Goal: Task Accomplishment & Management: Use online tool/utility

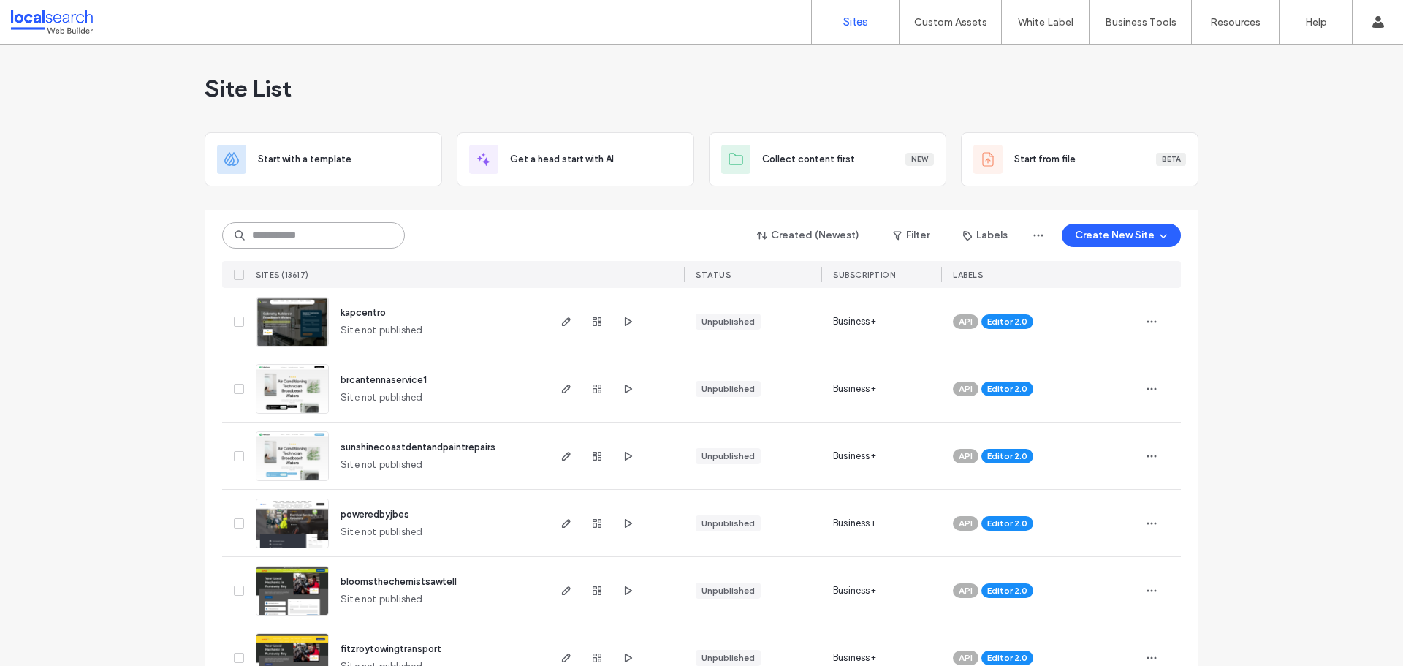
click at [319, 237] on input at bounding box center [313, 235] width 183 height 26
paste input "********"
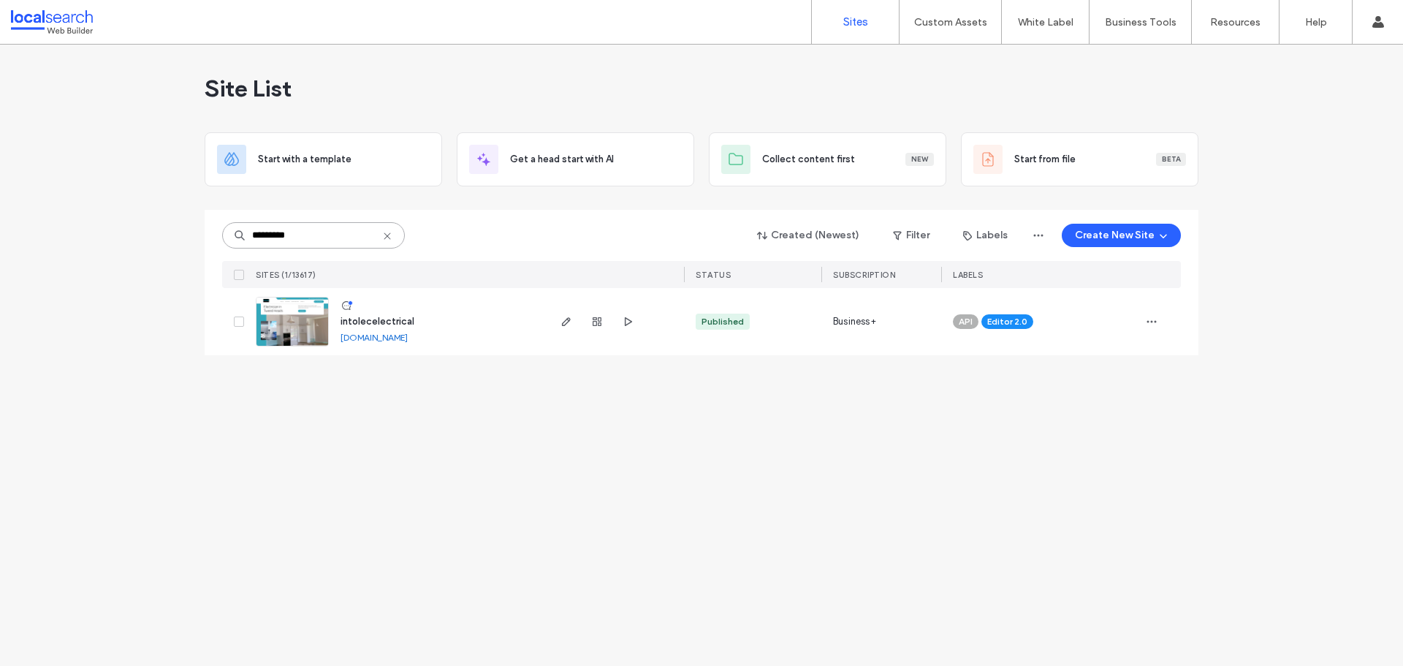
type input "********"
click at [571, 322] on icon "button" at bounding box center [567, 322] width 12 height 12
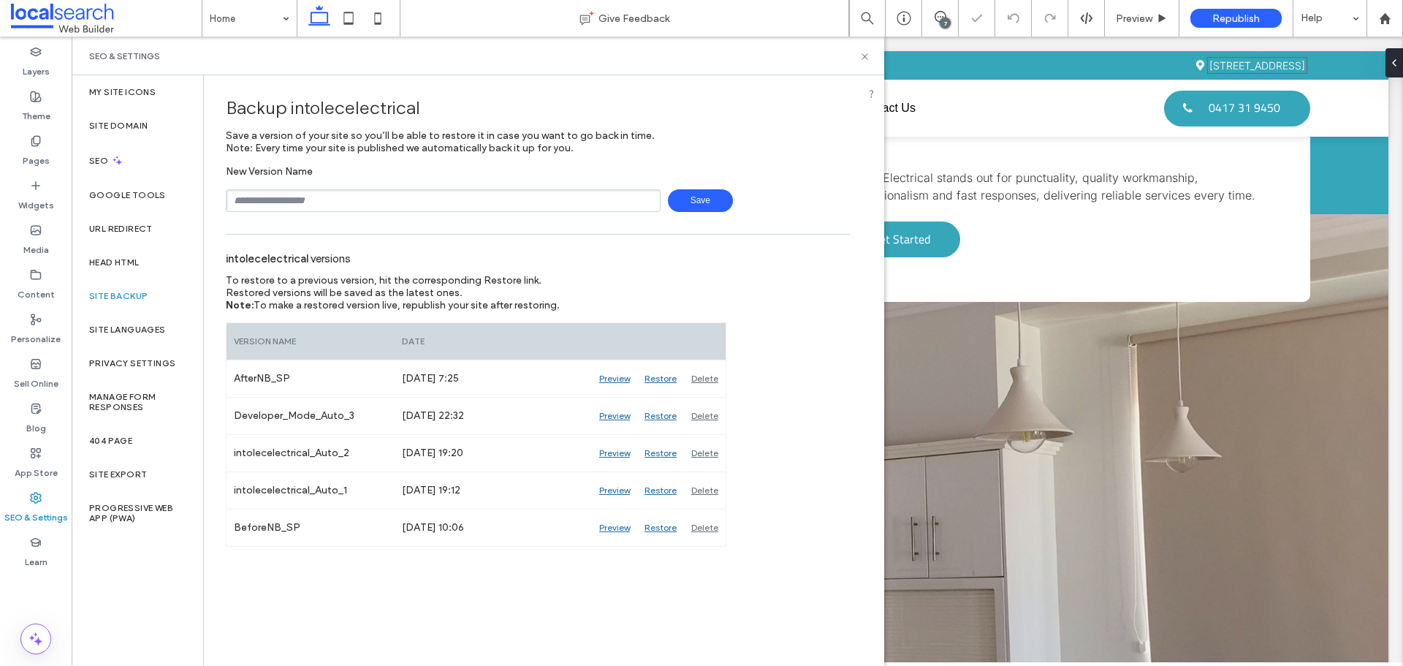
click at [315, 197] on input "text" at bounding box center [443, 200] width 435 height 23
type input "**********"
click at [698, 197] on span "Save" at bounding box center [700, 200] width 65 height 23
drag, startPoint x: 865, startPoint y: 61, endPoint x: 593, endPoint y: 184, distance: 299.3
click at [865, 61] on icon at bounding box center [864, 56] width 11 height 11
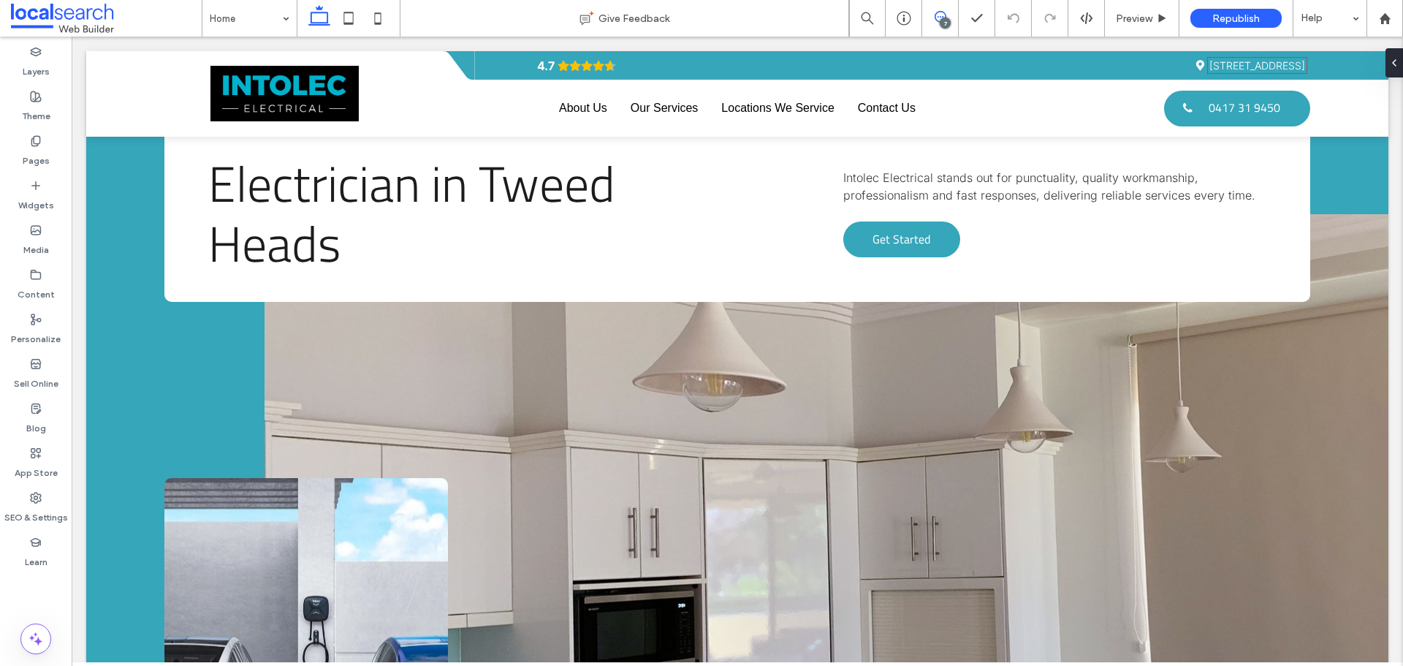
click at [949, 17] on span at bounding box center [940, 17] width 36 height 12
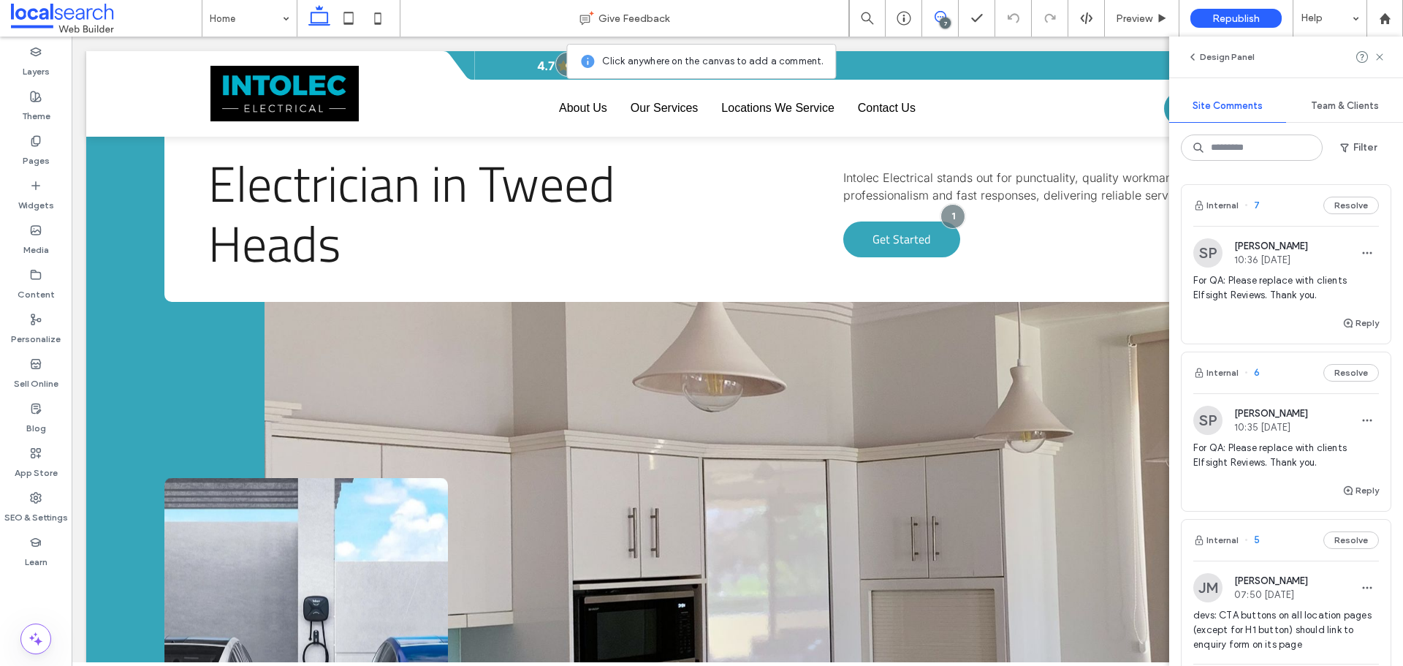
scroll to position [146, 0]
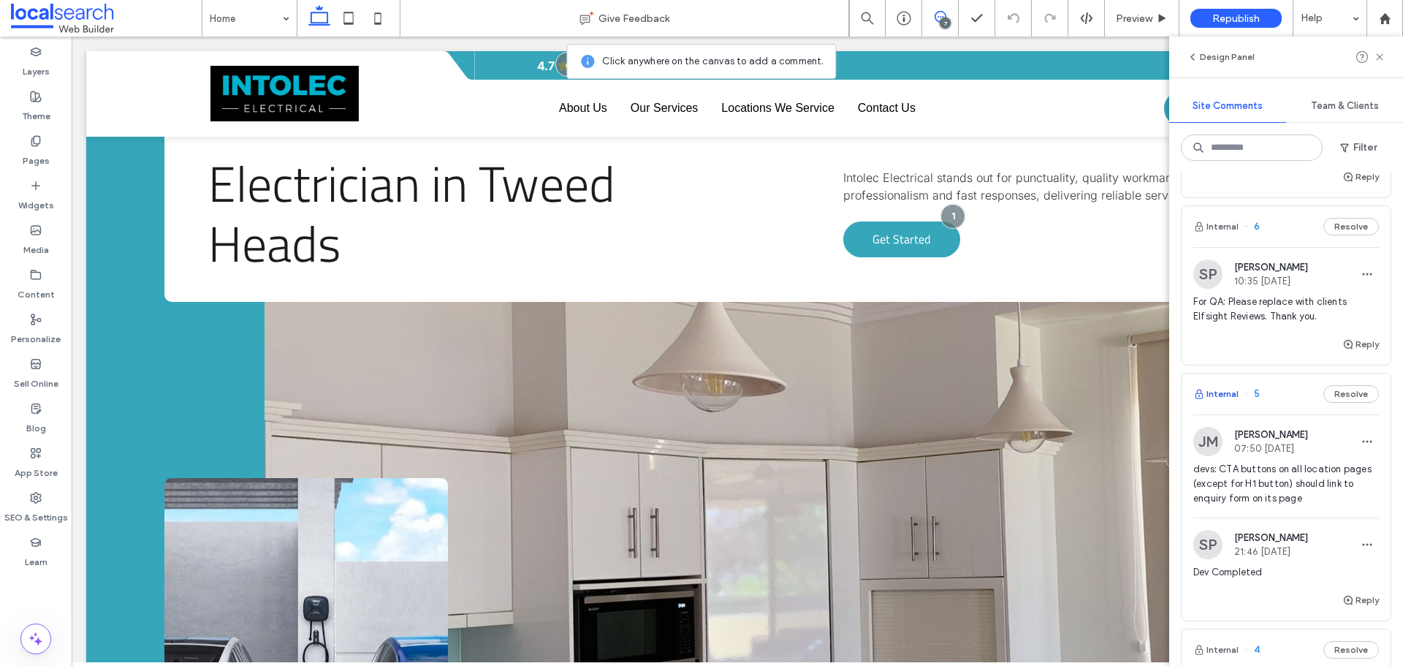
click at [1235, 392] on button "Internal" at bounding box center [1215, 394] width 45 height 18
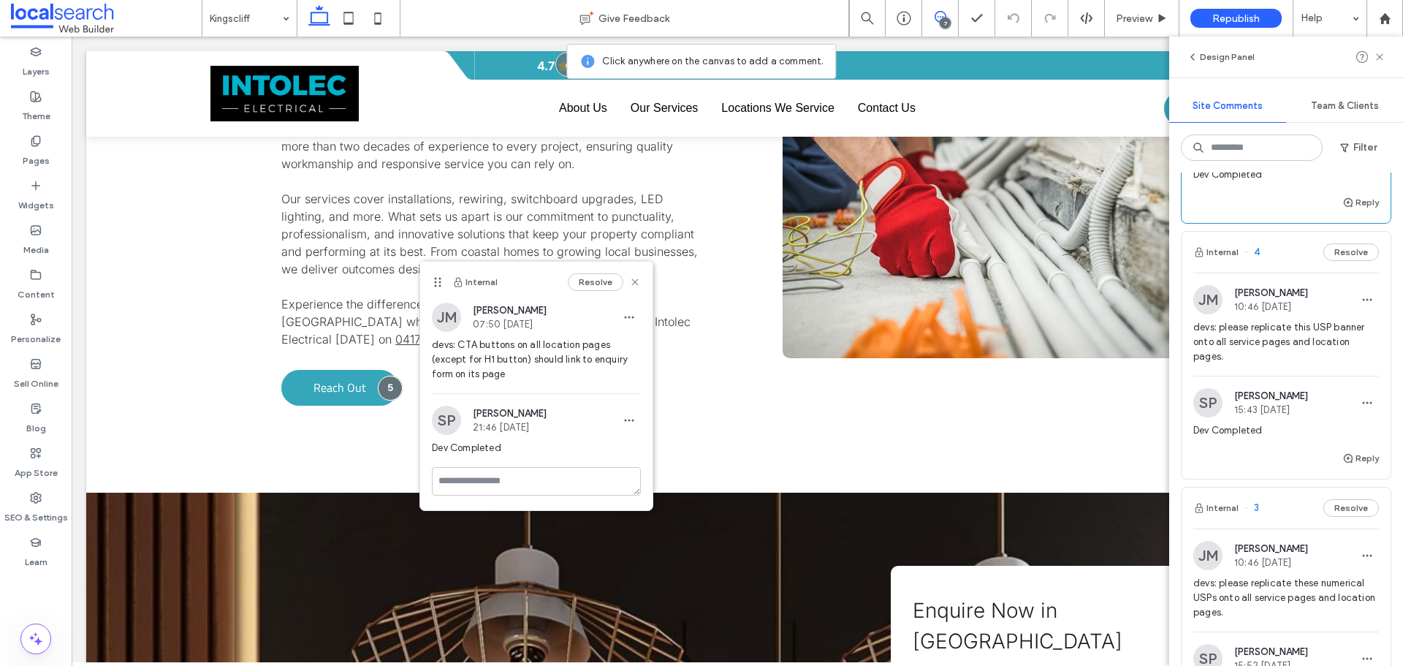
scroll to position [512, 0]
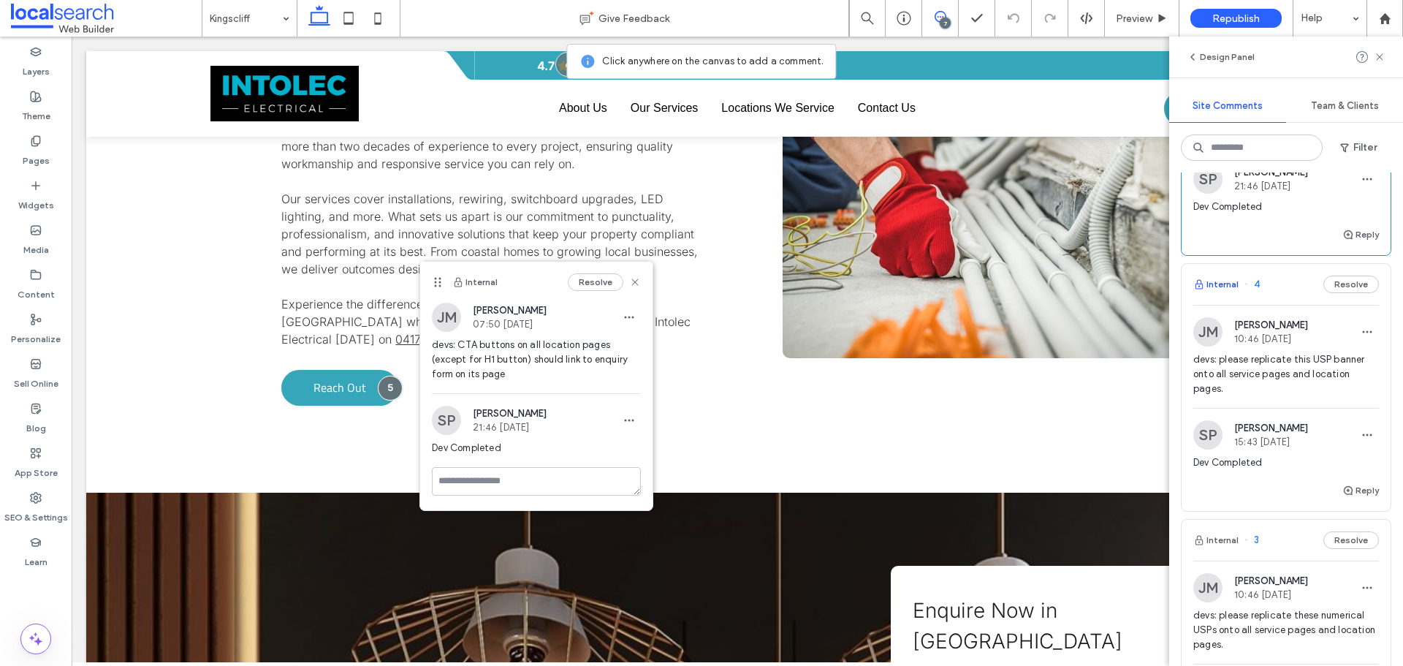
click at [1231, 284] on button "Internal" at bounding box center [1215, 285] width 45 height 18
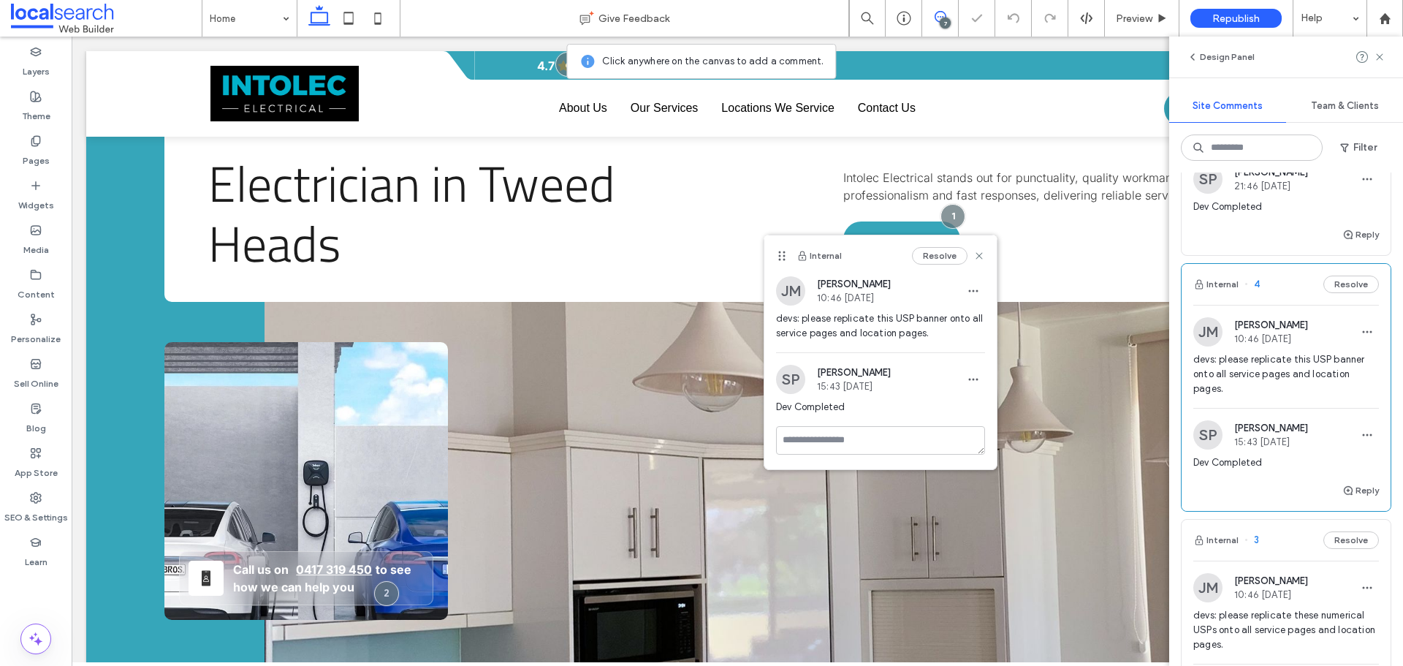
scroll to position [587, 0]
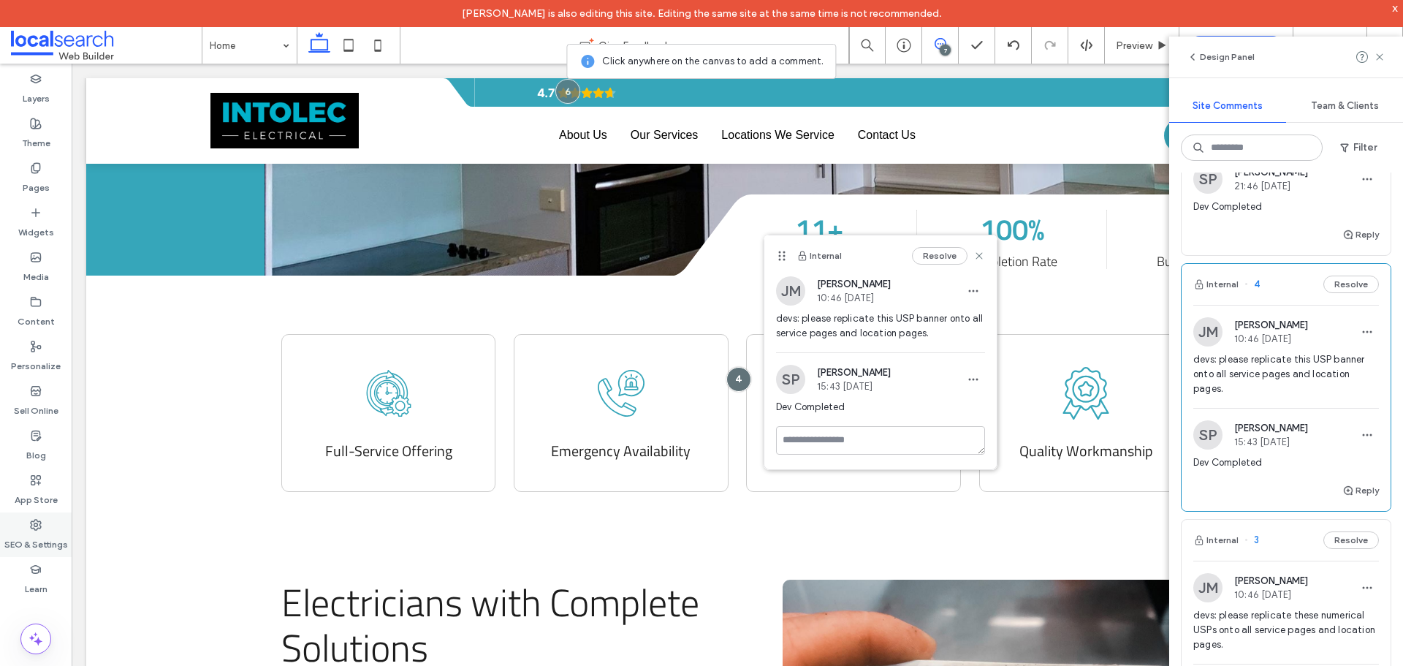
click at [42, 540] on label "SEO & Settings" at bounding box center [36, 541] width 64 height 20
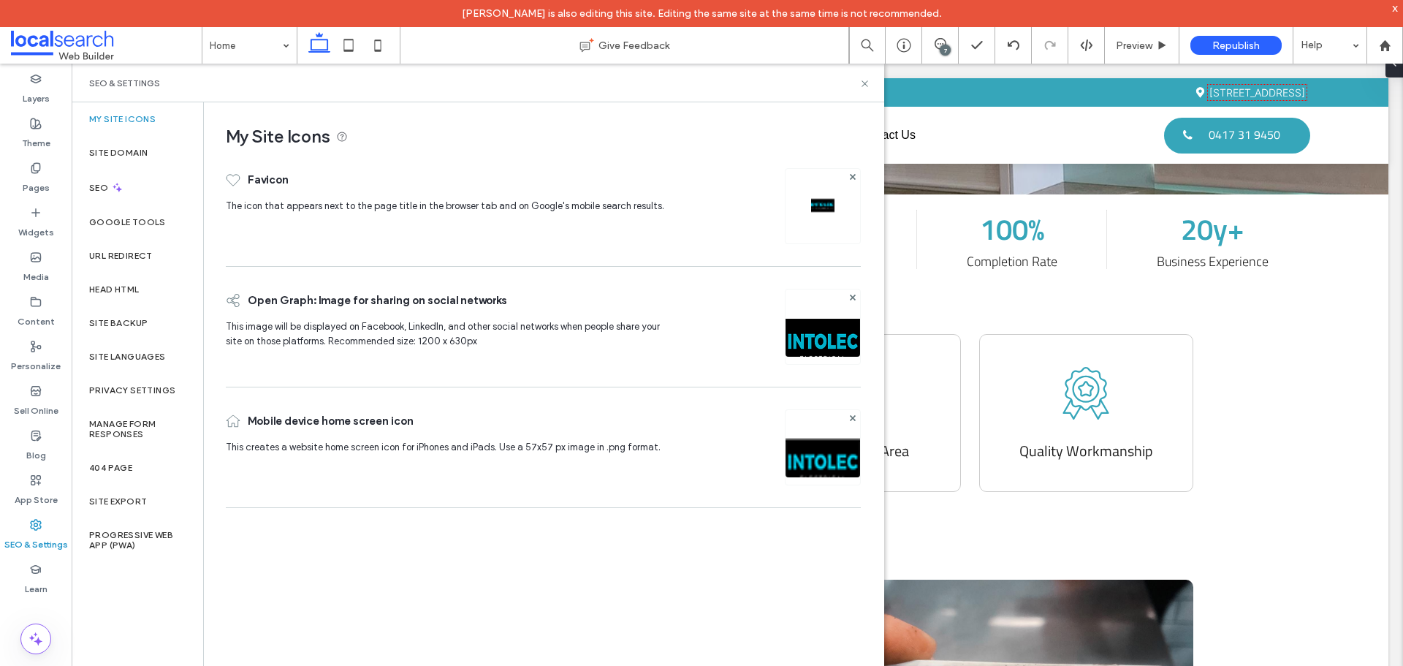
scroll to position [0, 0]
click at [130, 319] on label "Site Backup" at bounding box center [118, 323] width 58 height 10
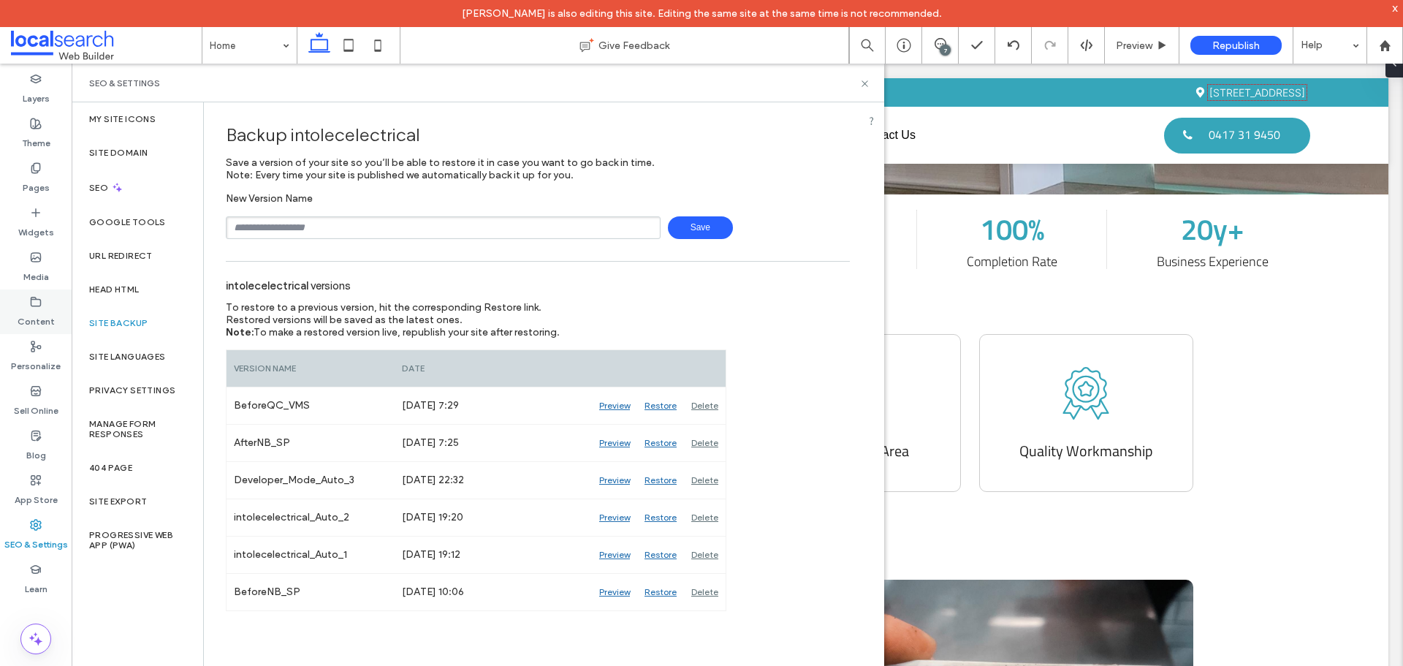
click at [39, 309] on label "Content" at bounding box center [36, 318] width 37 height 20
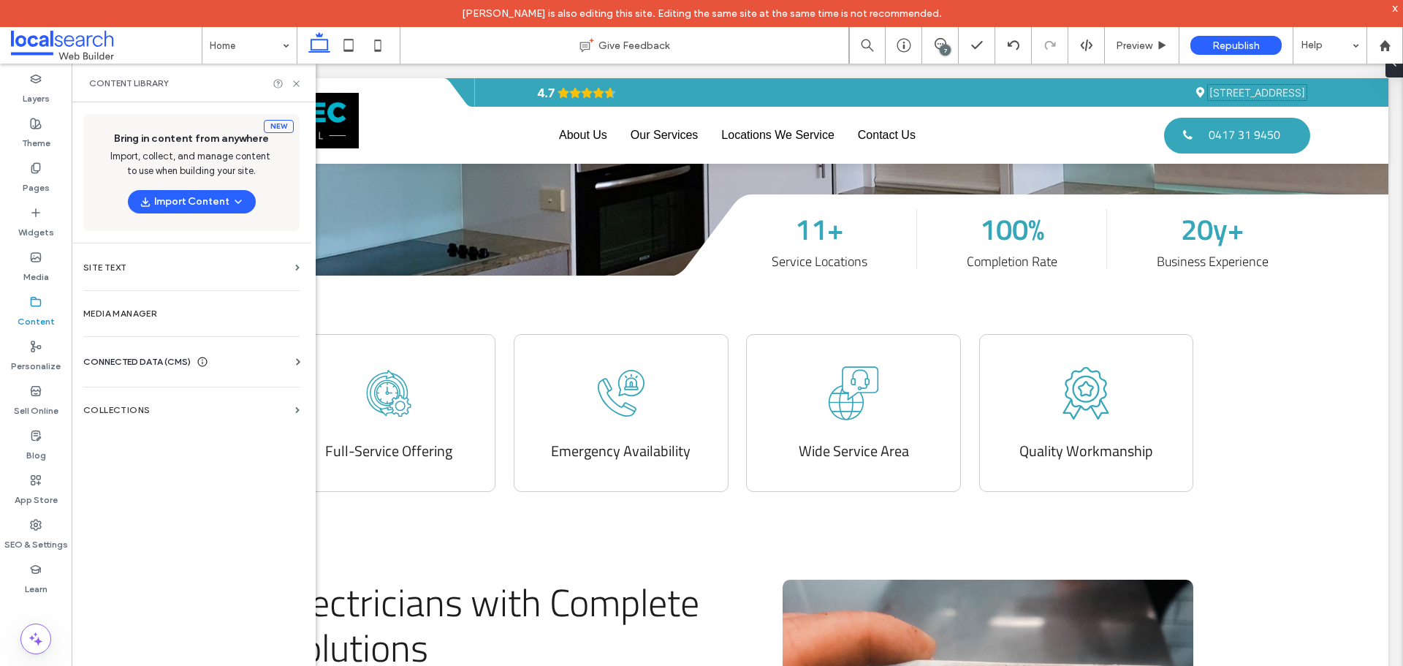
click at [127, 362] on span "CONNECTED DATA (CMS)" at bounding box center [136, 361] width 107 height 15
click at [219, 393] on label "Business Info" at bounding box center [194, 397] width 199 height 10
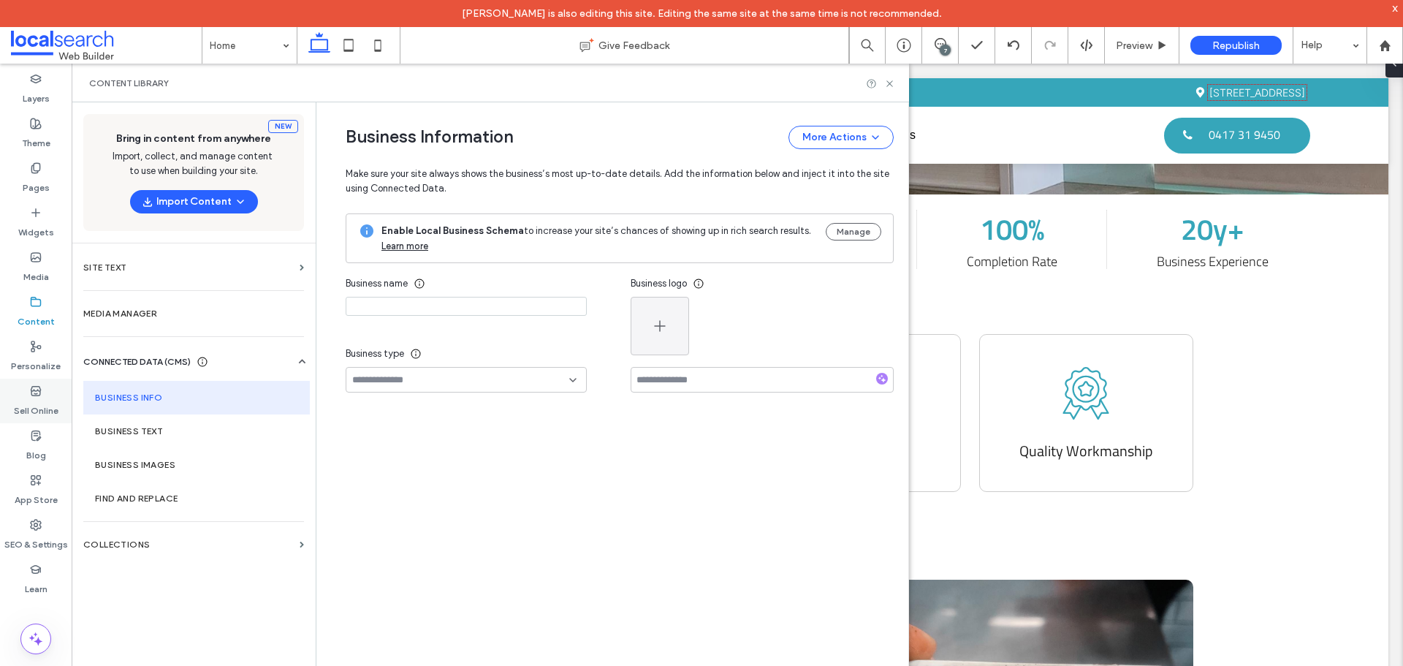
type input "**********"
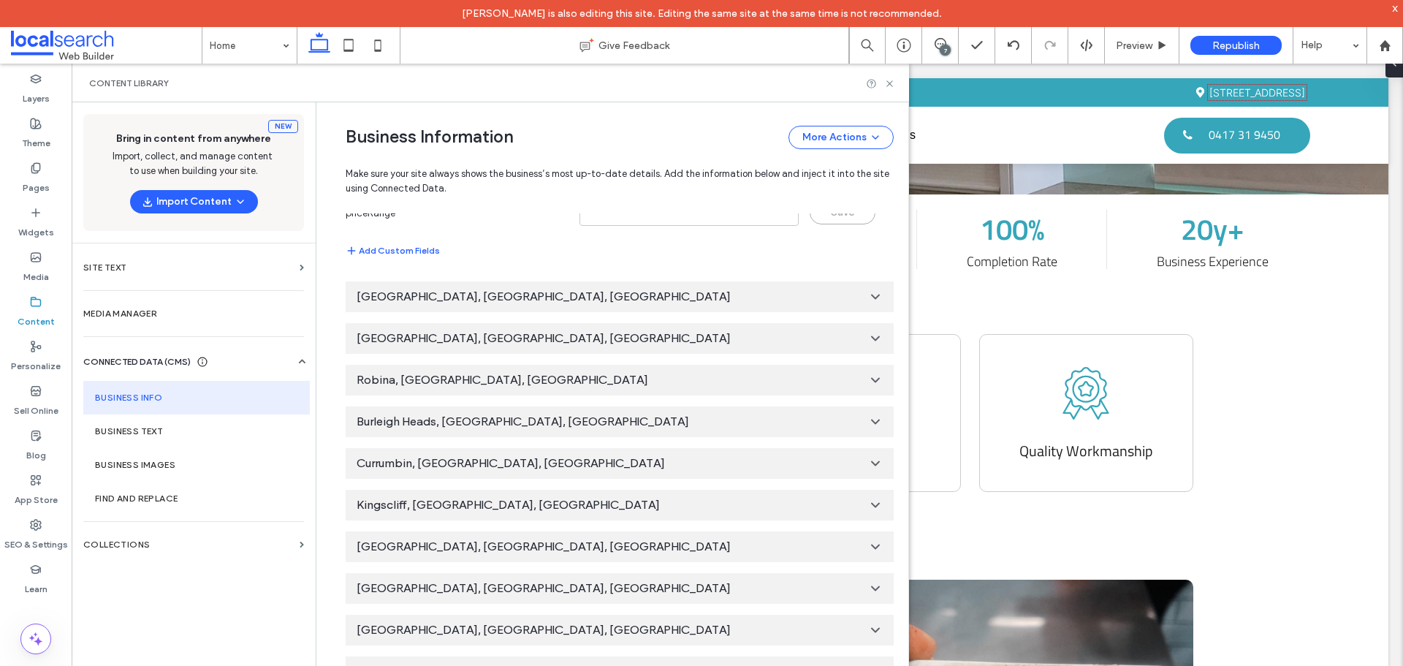
scroll to position [1071, 0]
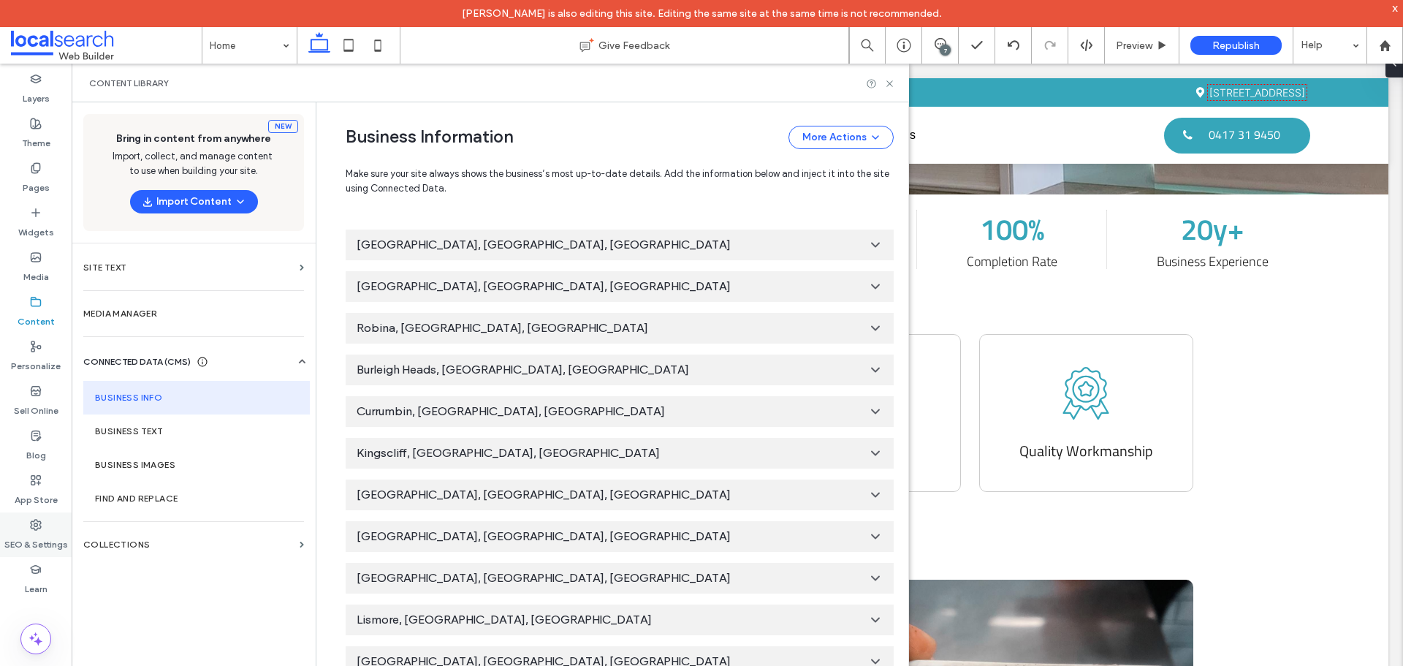
click at [49, 533] on label "SEO & Settings" at bounding box center [36, 541] width 64 height 20
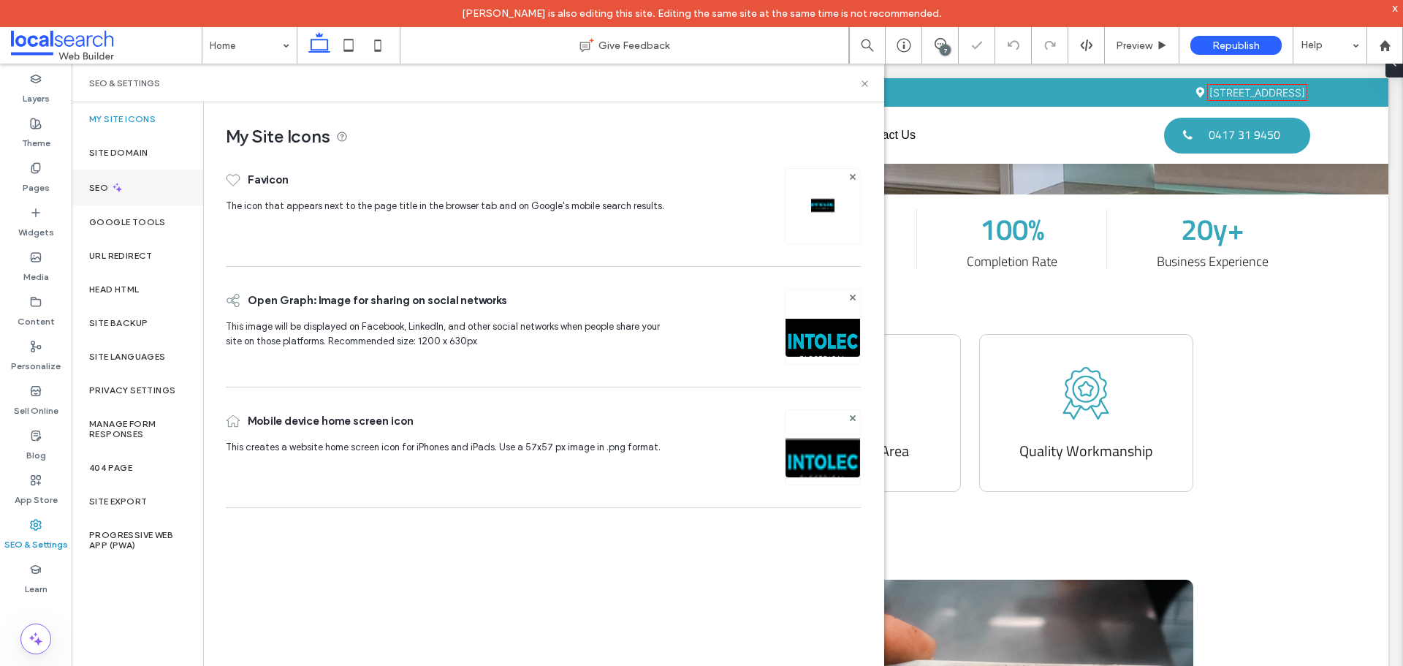
click at [133, 190] on div "SEO" at bounding box center [138, 188] width 132 height 36
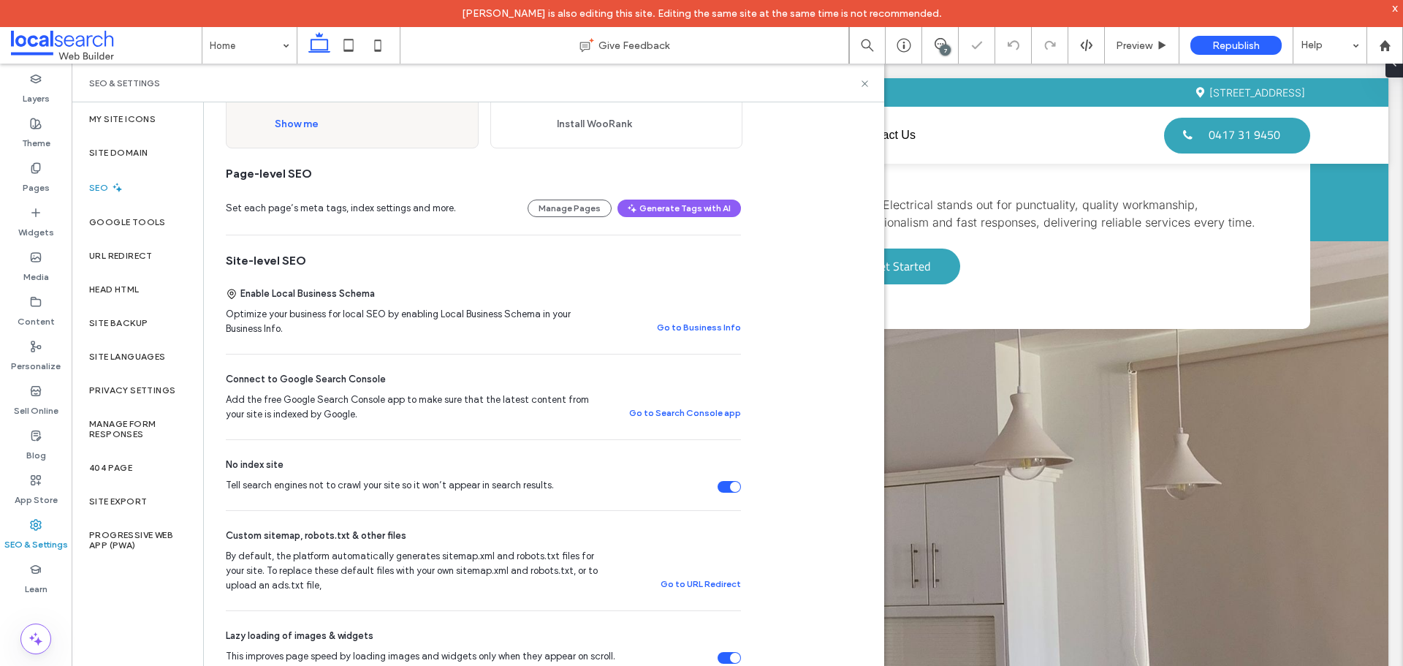
scroll to position [146, 0]
click at [151, 262] on div "URL Redirect" at bounding box center [138, 256] width 132 height 34
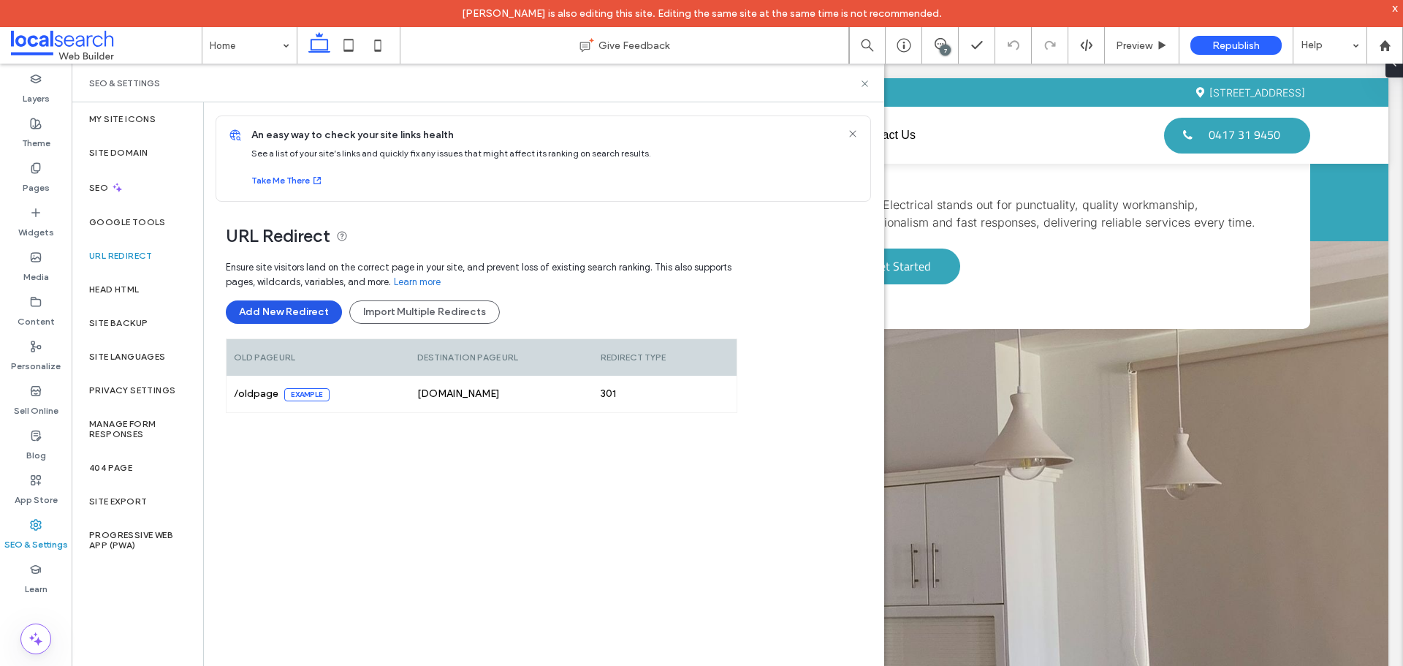
click at [303, 314] on button "Add New Redirect" at bounding box center [284, 311] width 116 height 23
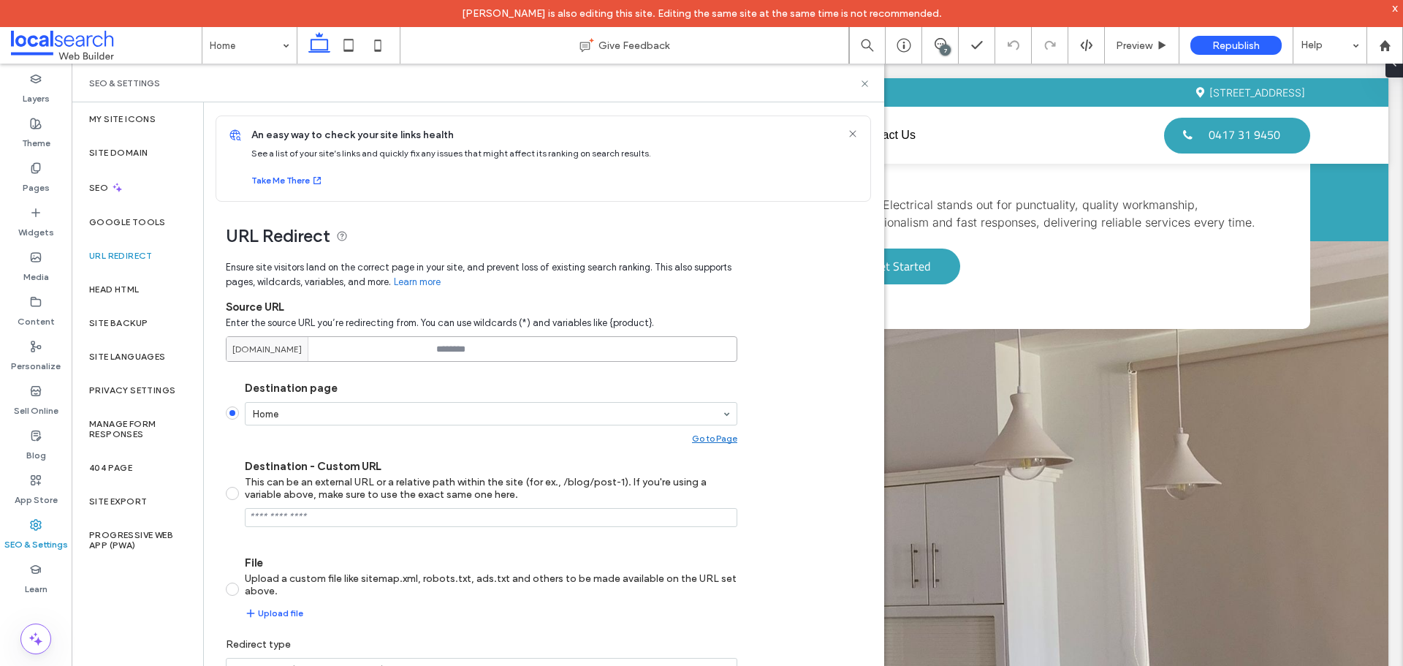
click at [461, 343] on input at bounding box center [482, 349] width 512 height 26
paste input "**********"
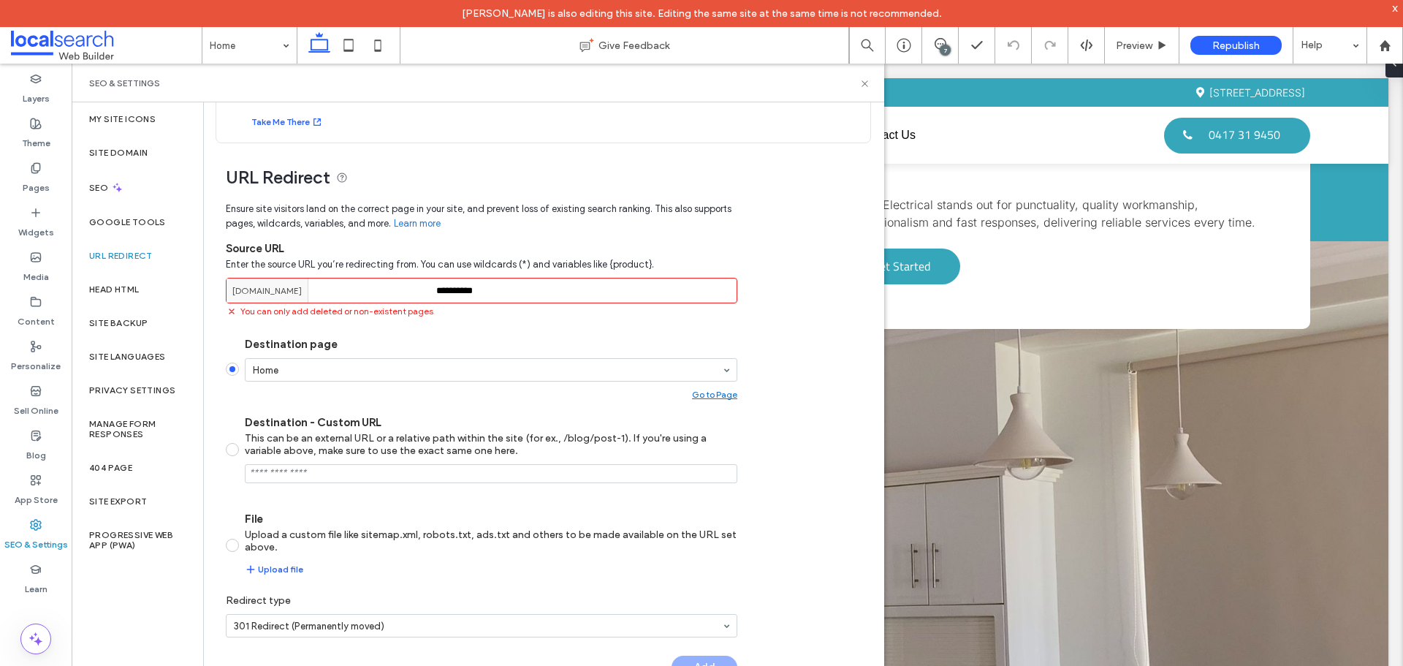
click at [475, 329] on section "Destination page Home Go to Page Destination - Custom URL This can be an extern…" at bounding box center [482, 456] width 512 height 262
drag, startPoint x: 476, startPoint y: 292, endPoint x: 440, endPoint y: 291, distance: 36.5
click at [440, 291] on input "**********" at bounding box center [482, 291] width 512 height 26
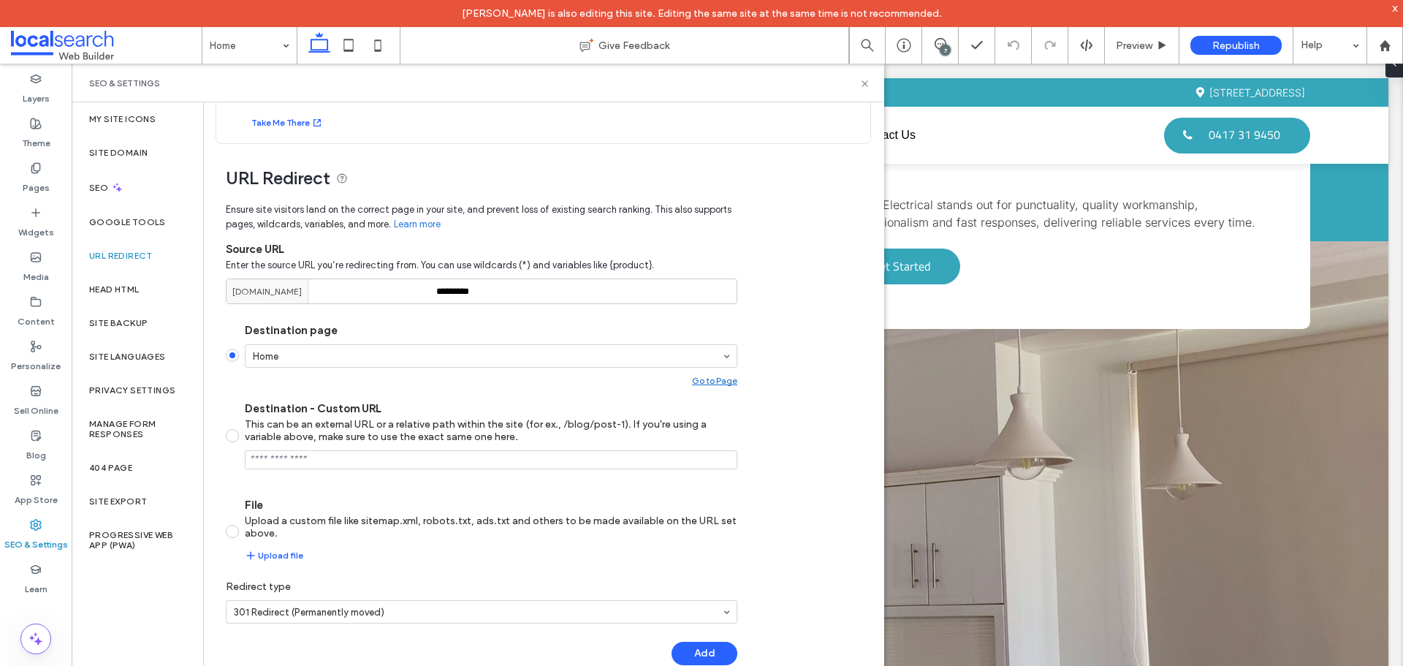
click at [485, 343] on div "Destination page Home Go to Page" at bounding box center [491, 355] width 493 height 62
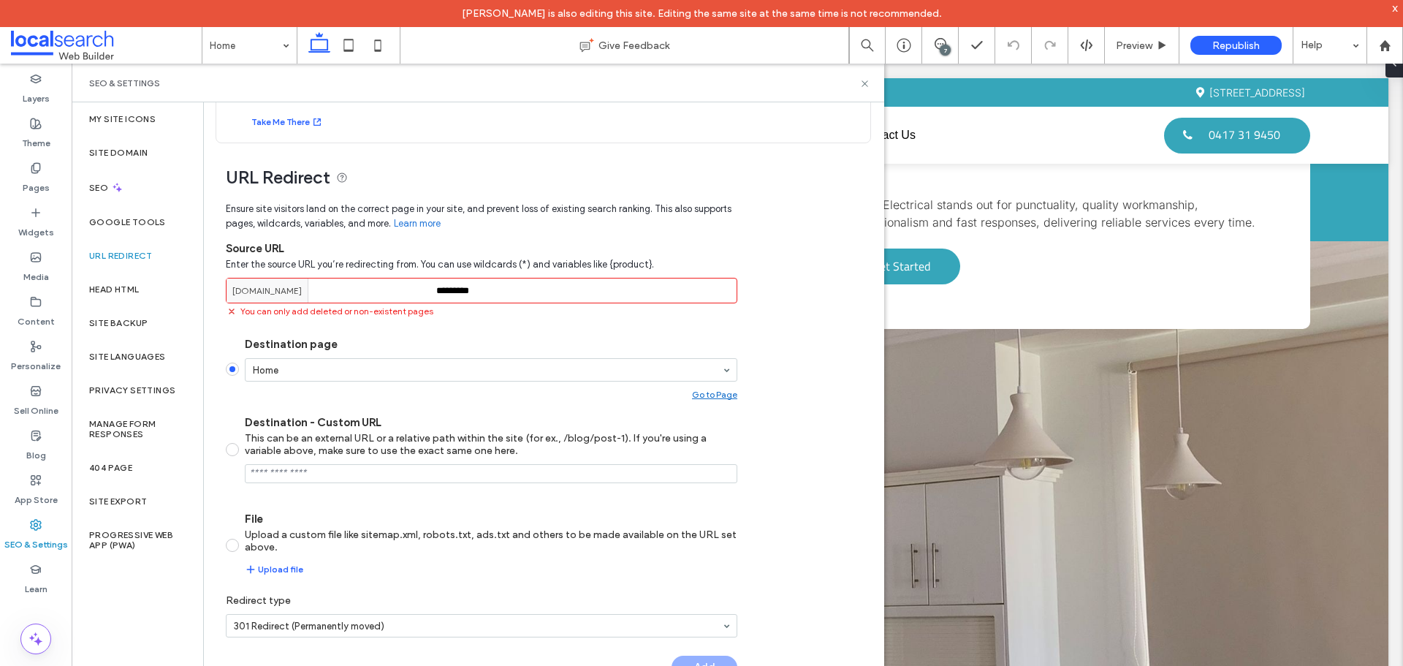
click at [477, 289] on input "*********" at bounding box center [482, 291] width 512 height 26
drag, startPoint x: 477, startPoint y: 289, endPoint x: 452, endPoint y: 293, distance: 25.8
click at [452, 293] on input "*********" at bounding box center [482, 291] width 512 height 26
click at [474, 289] on input "*********" at bounding box center [482, 291] width 512 height 26
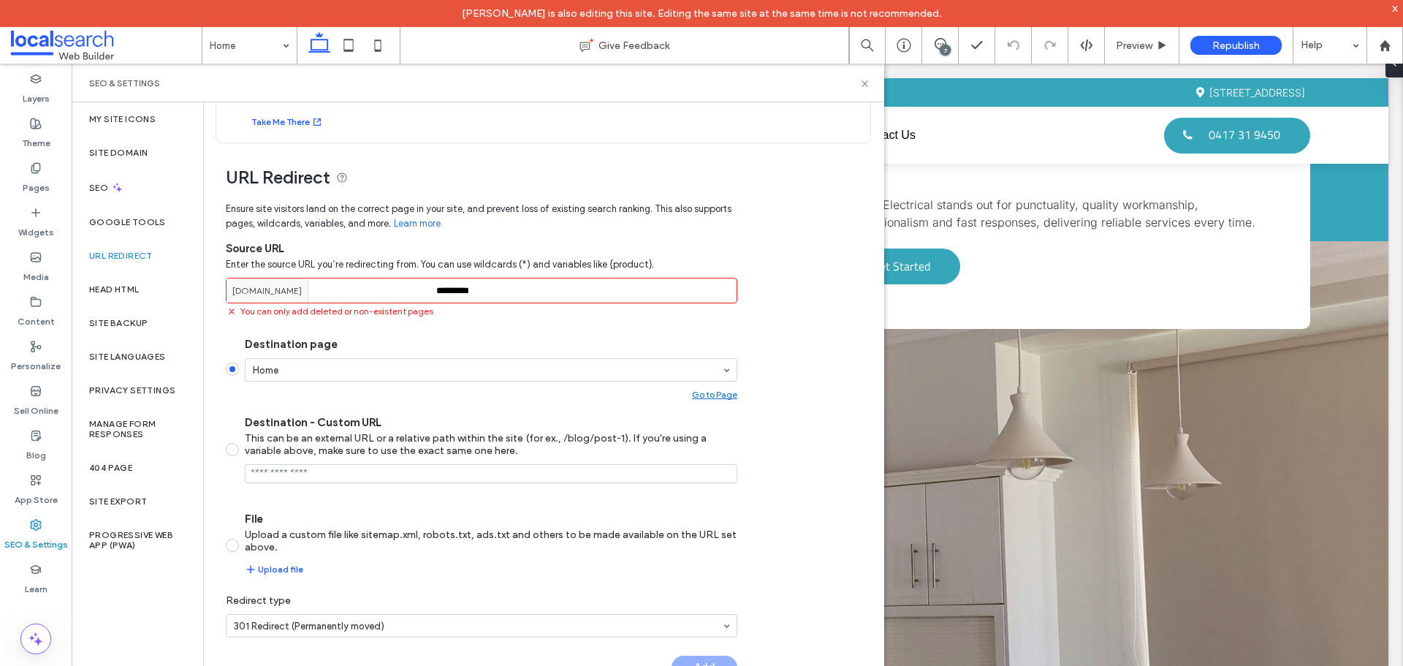
click at [476, 287] on input "*********" at bounding box center [482, 291] width 512 height 26
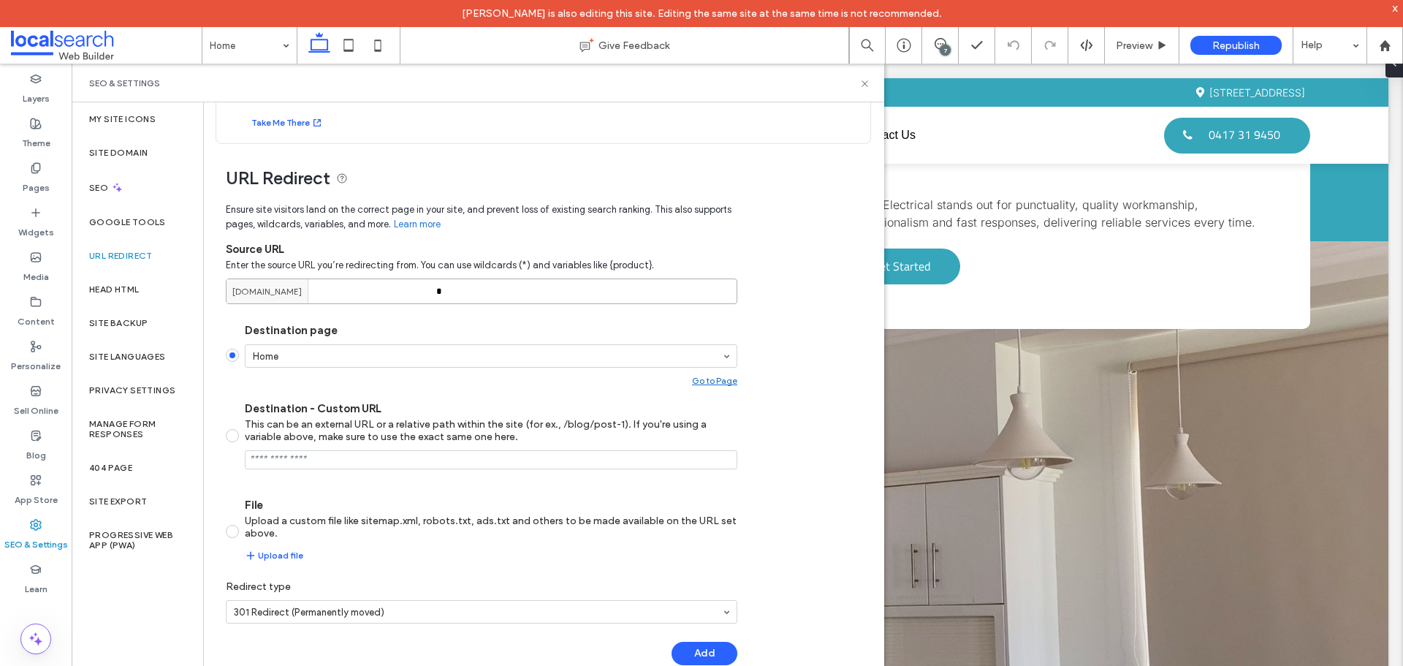
drag, startPoint x: 455, startPoint y: 295, endPoint x: 409, endPoint y: 295, distance: 46.0
click at [409, 295] on div "[DOMAIN_NAME] *" at bounding box center [482, 291] width 512 height 26
type input "*"
click at [100, 183] on label "SEO" at bounding box center [100, 188] width 22 height 10
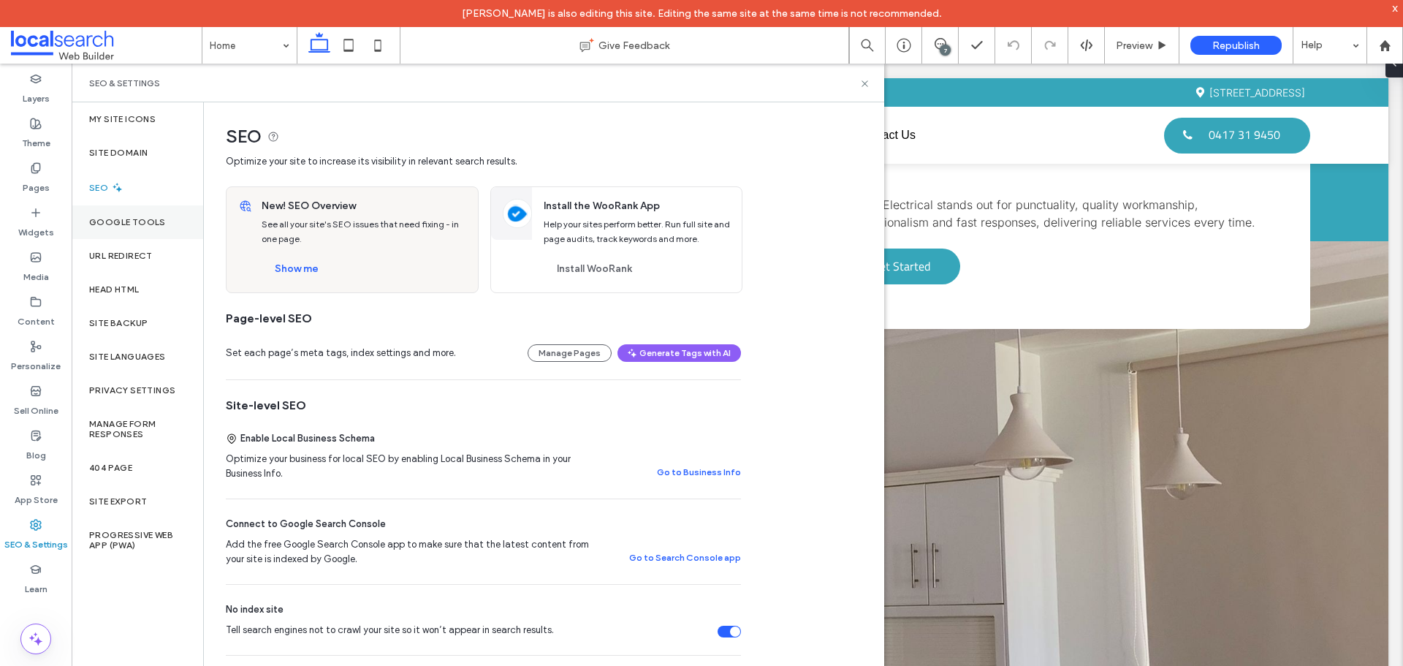
click at [129, 227] on div "Google Tools" at bounding box center [138, 222] width 132 height 34
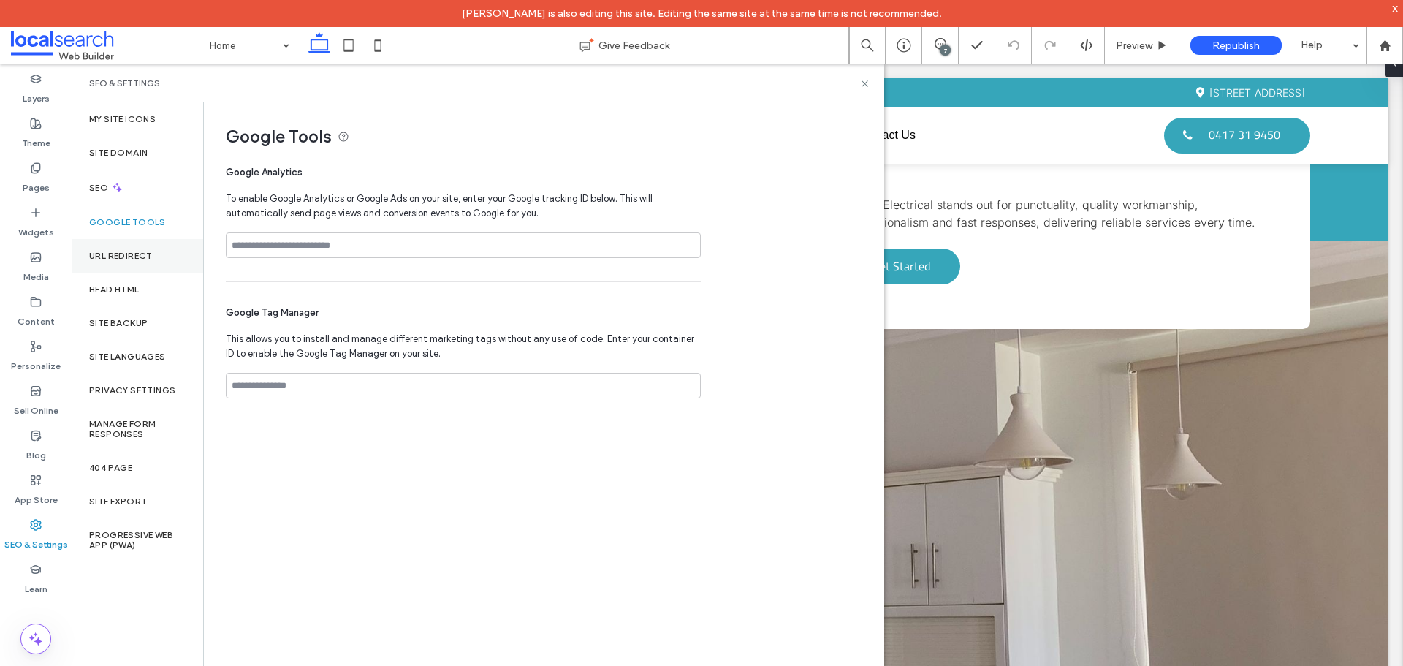
click at [121, 271] on div "URL Redirect" at bounding box center [138, 256] width 132 height 34
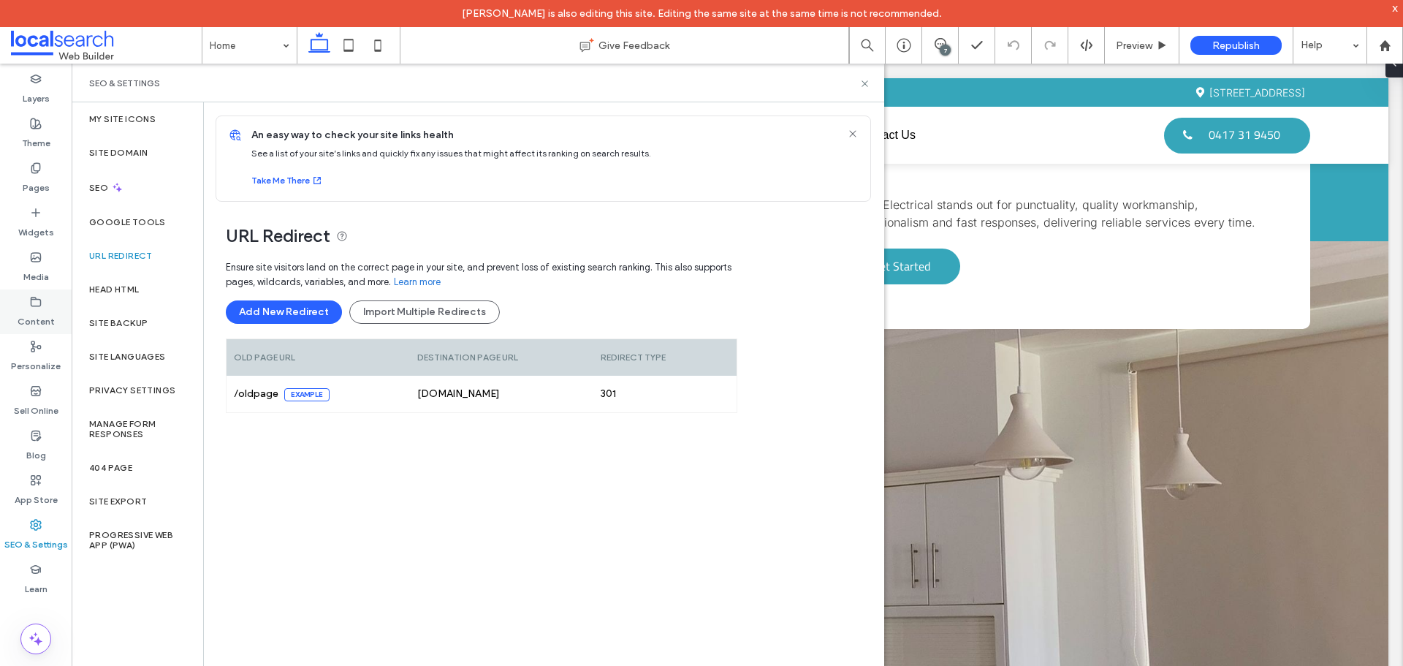
click at [42, 310] on label "Content" at bounding box center [36, 318] width 37 height 20
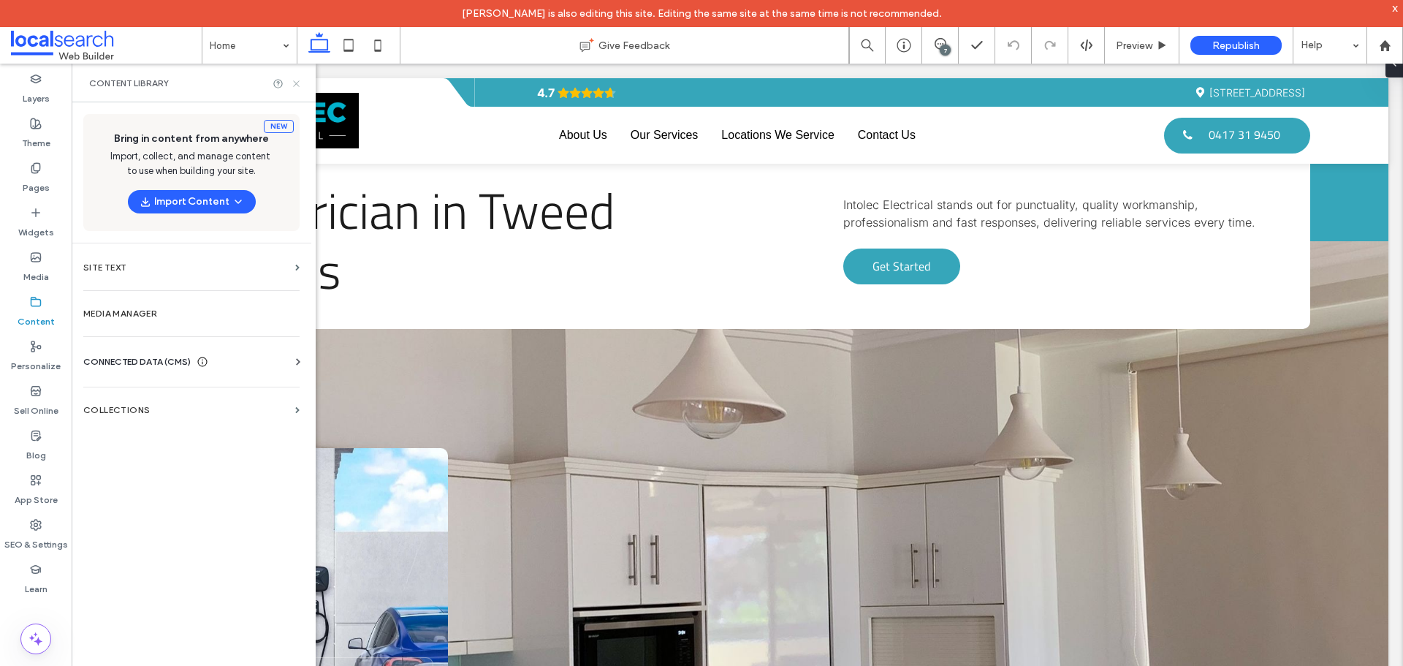
click at [295, 83] on icon at bounding box center [296, 83] width 11 height 11
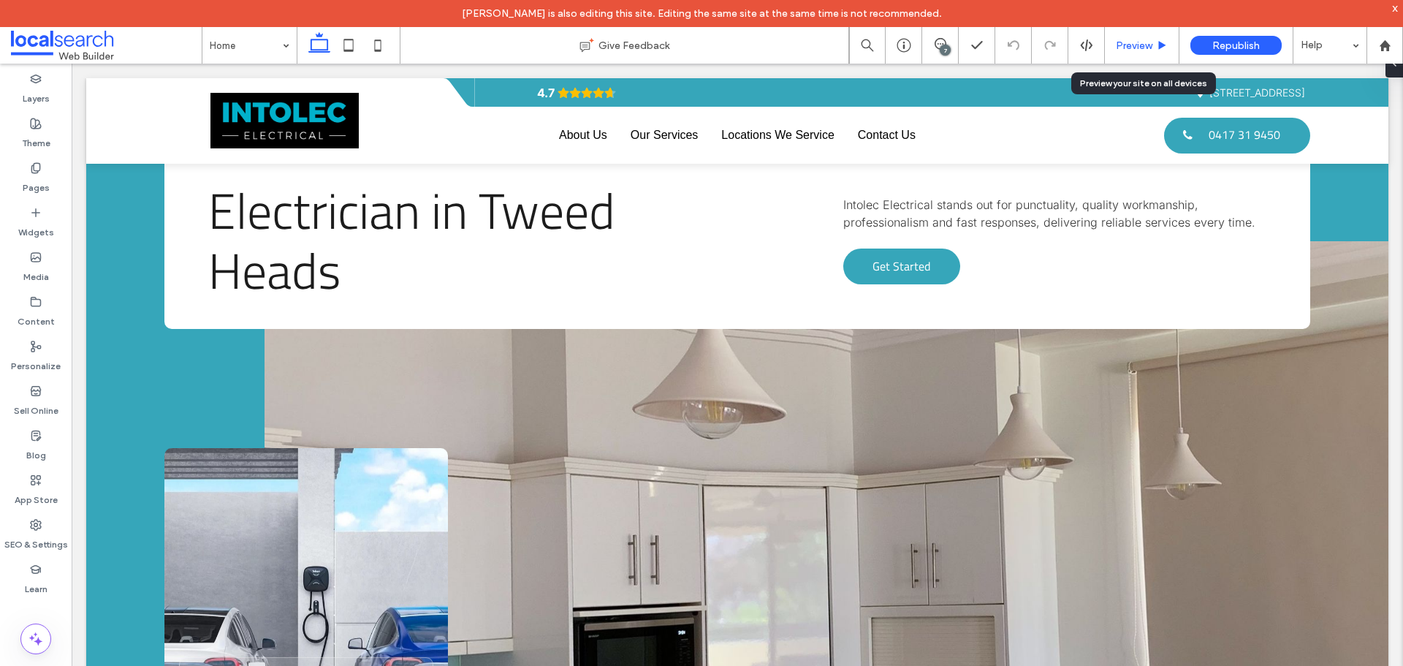
click at [1143, 48] on span "Preview" at bounding box center [1134, 45] width 37 height 12
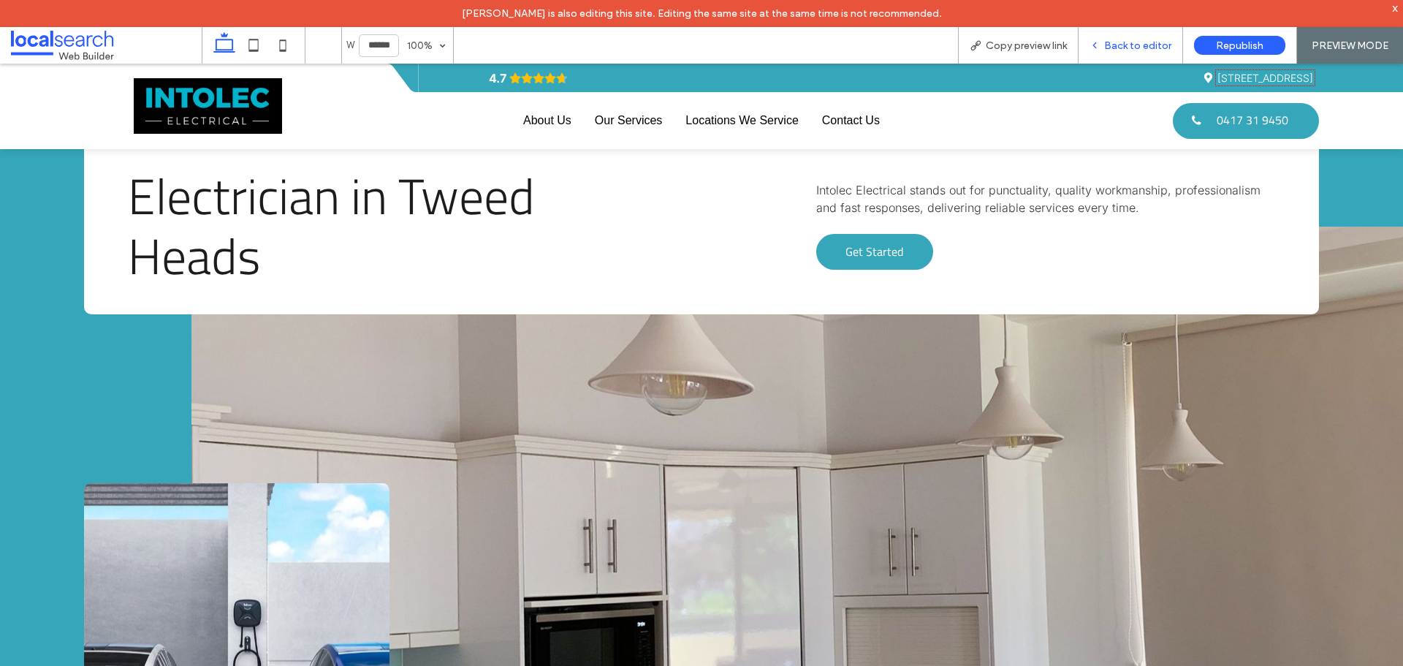
click at [1141, 38] on div "Back to editor" at bounding box center [1131, 45] width 105 height 37
click at [1117, 40] on span "Back to editor" at bounding box center [1137, 45] width 67 height 12
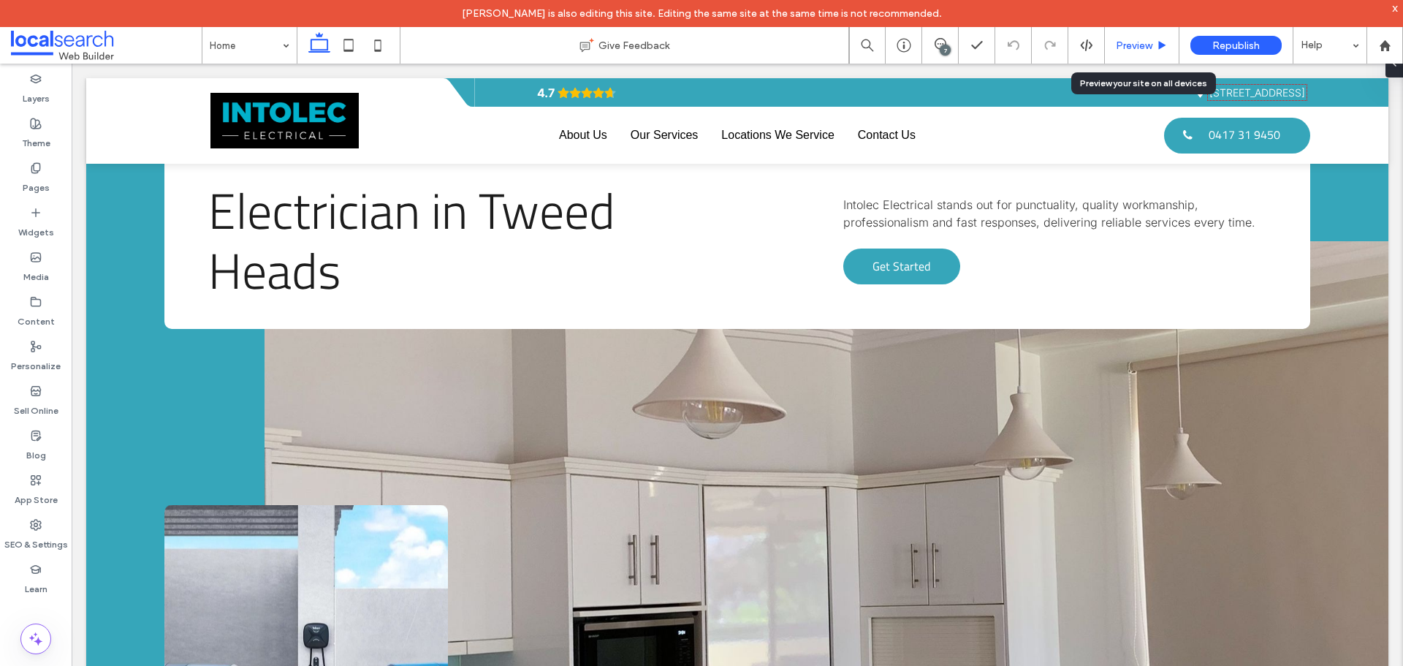
click at [1156, 54] on div "Preview" at bounding box center [1142, 45] width 75 height 37
click at [1125, 44] on span "Preview" at bounding box center [1134, 45] width 37 height 12
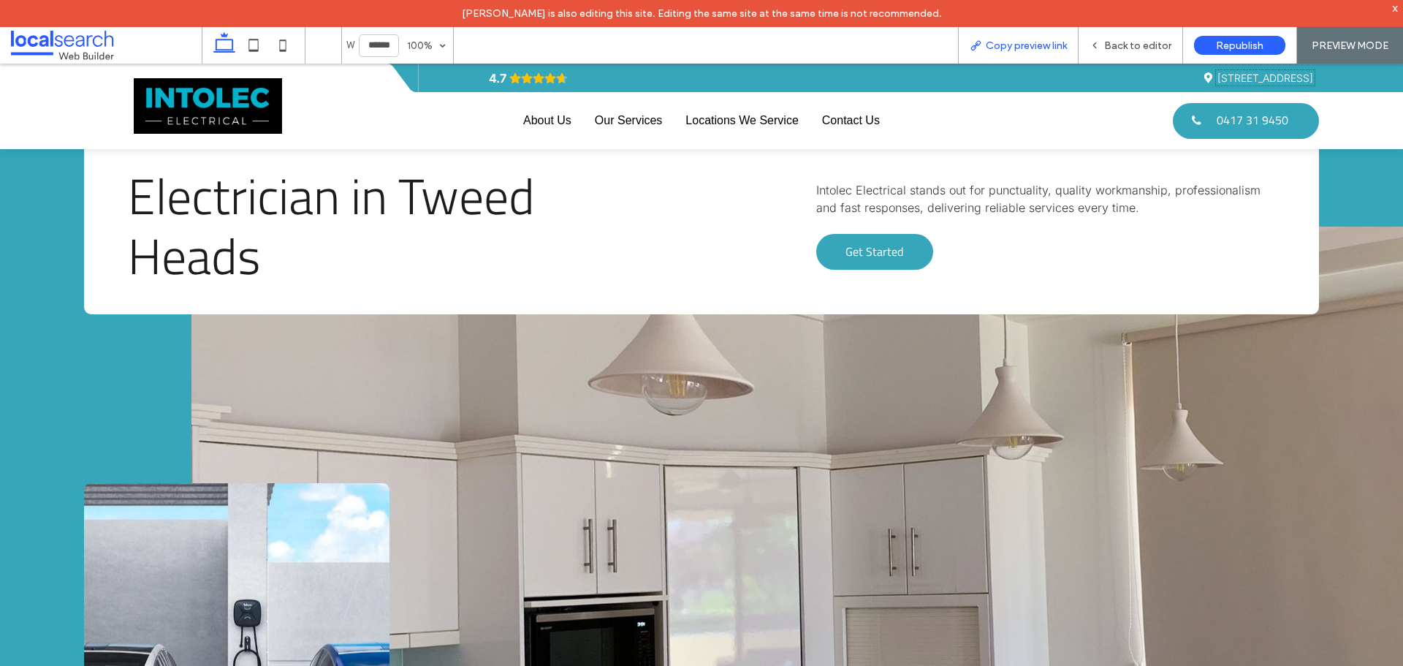
click at [1002, 50] on span "Copy preview link" at bounding box center [1026, 45] width 81 height 12
drag, startPoint x: 1136, startPoint y: 44, endPoint x: 691, endPoint y: 4, distance: 446.9
click at [1136, 44] on span "Back to editor" at bounding box center [1137, 45] width 67 height 12
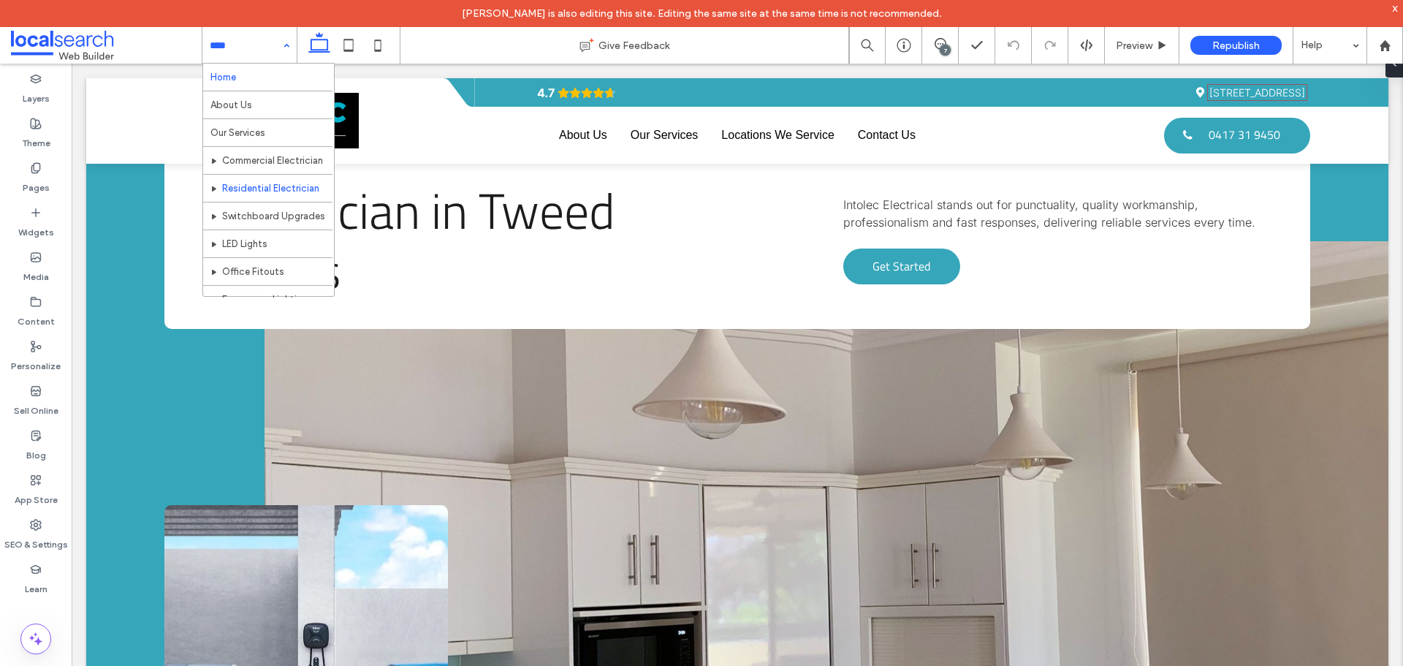
scroll to position [73, 0]
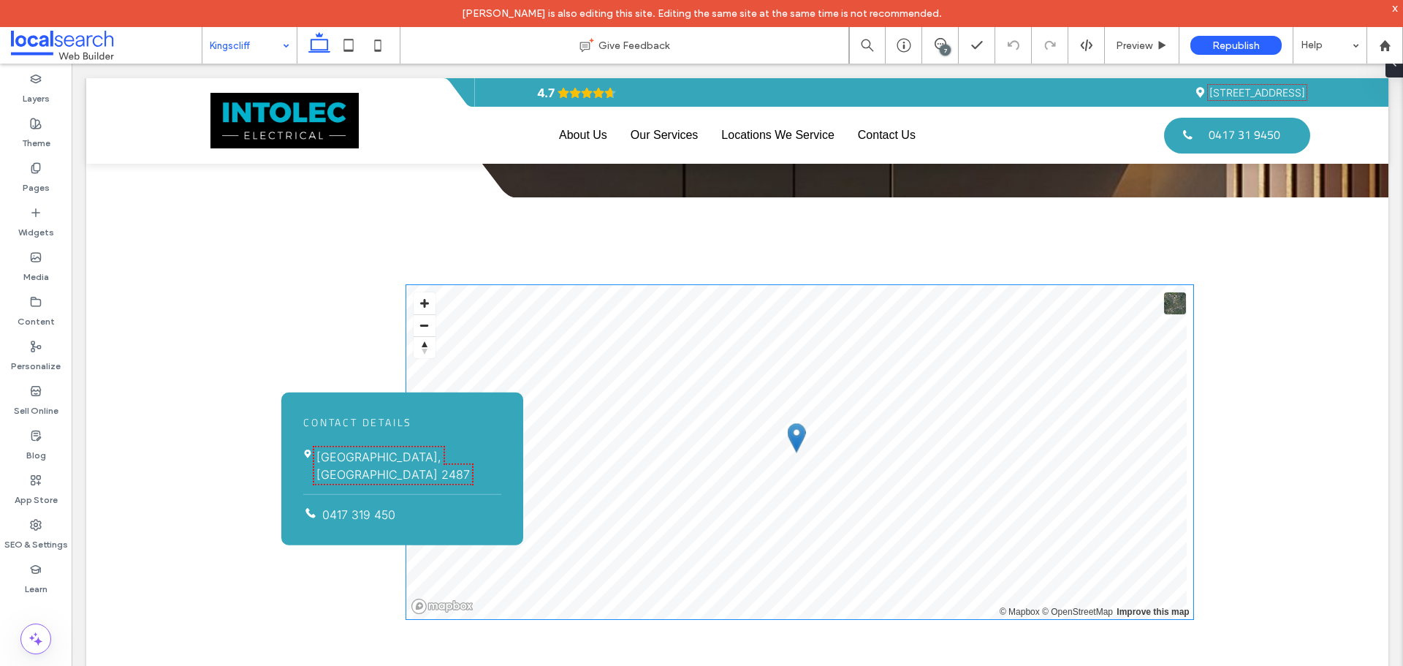
scroll to position [1973, 0]
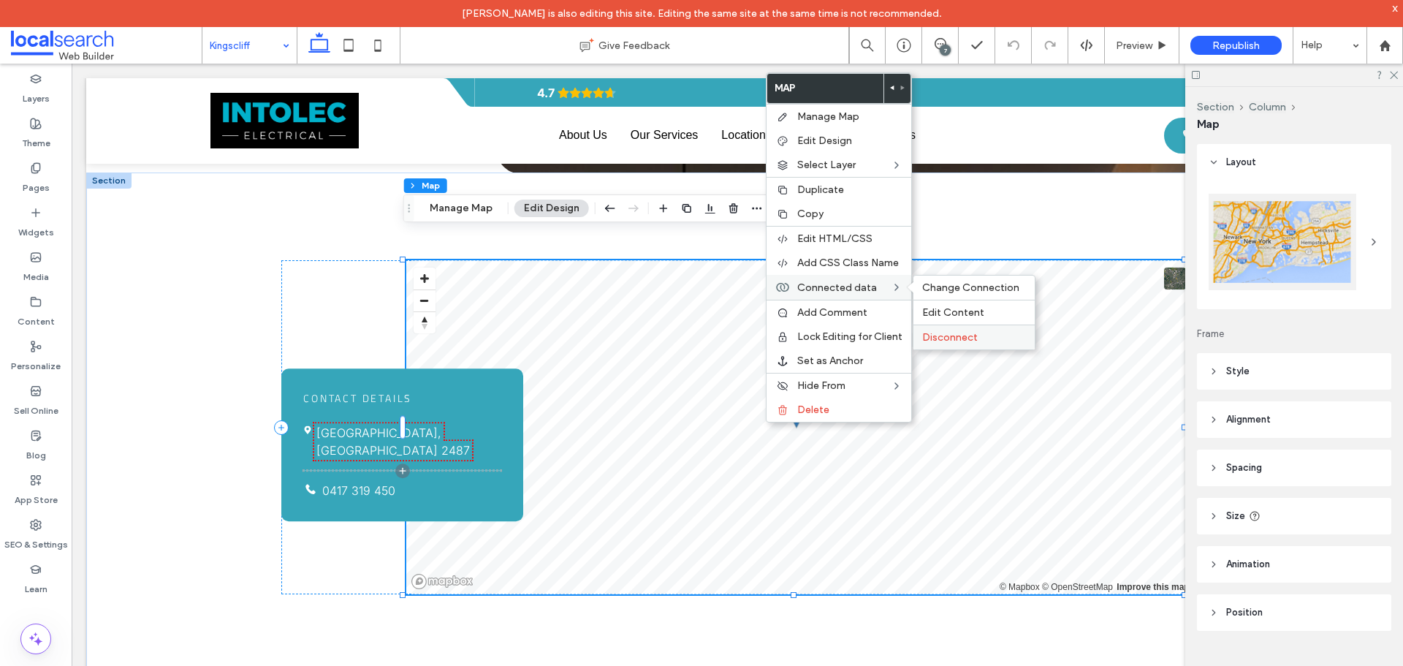
click at [932, 334] on span "Disconnect" at bounding box center [950, 337] width 56 height 12
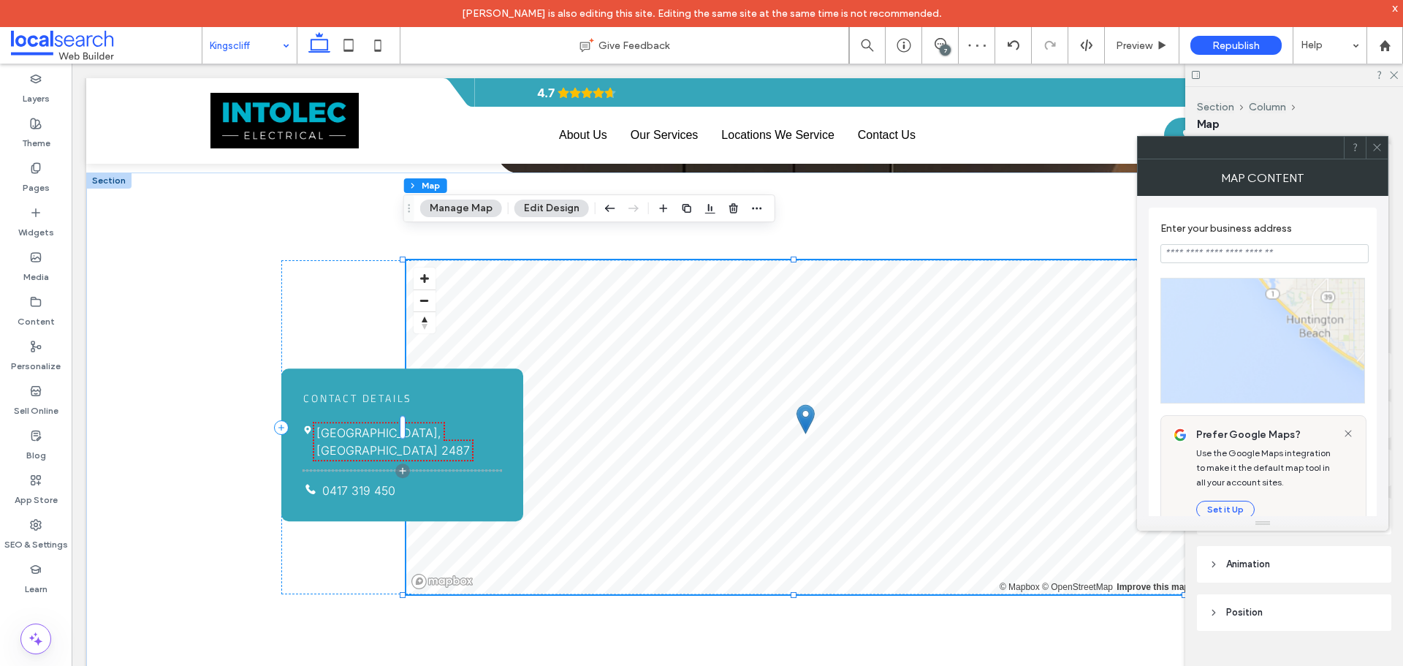
type input "**********"
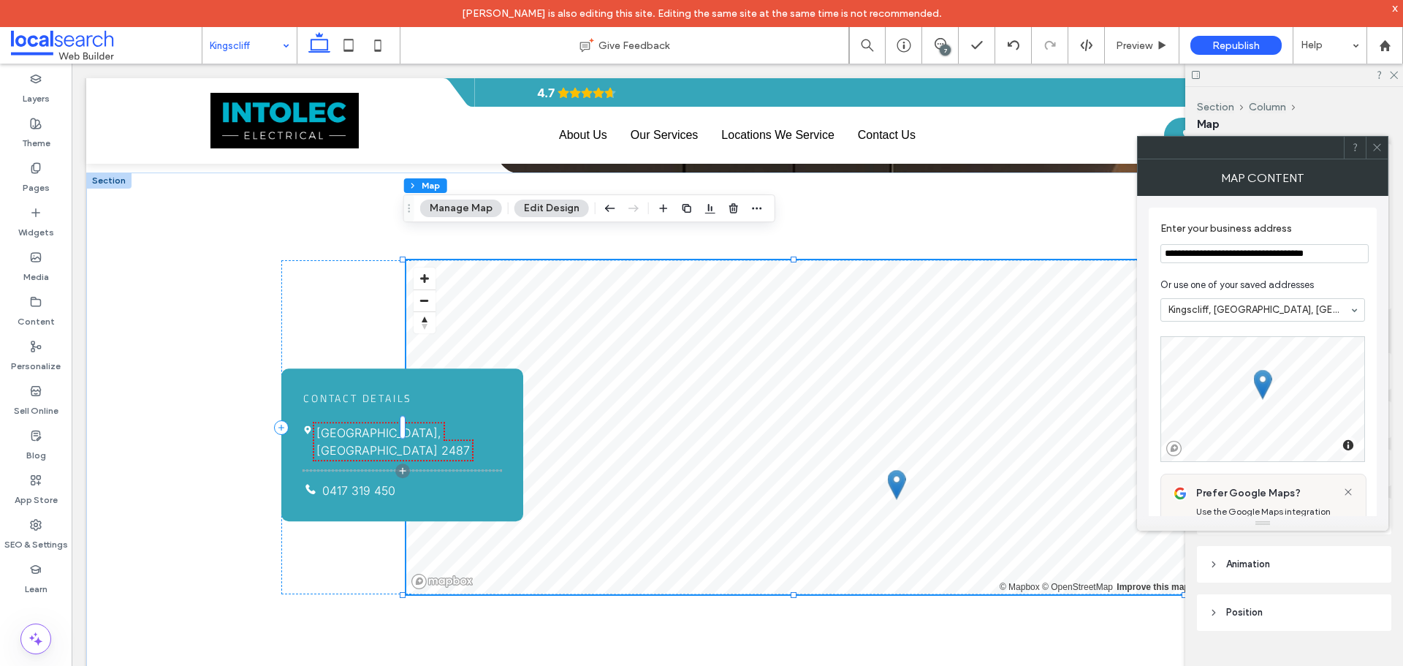
drag, startPoint x: 1376, startPoint y: 140, endPoint x: 1367, endPoint y: 159, distance: 20.6
click at [1375, 141] on span at bounding box center [1377, 148] width 11 height 22
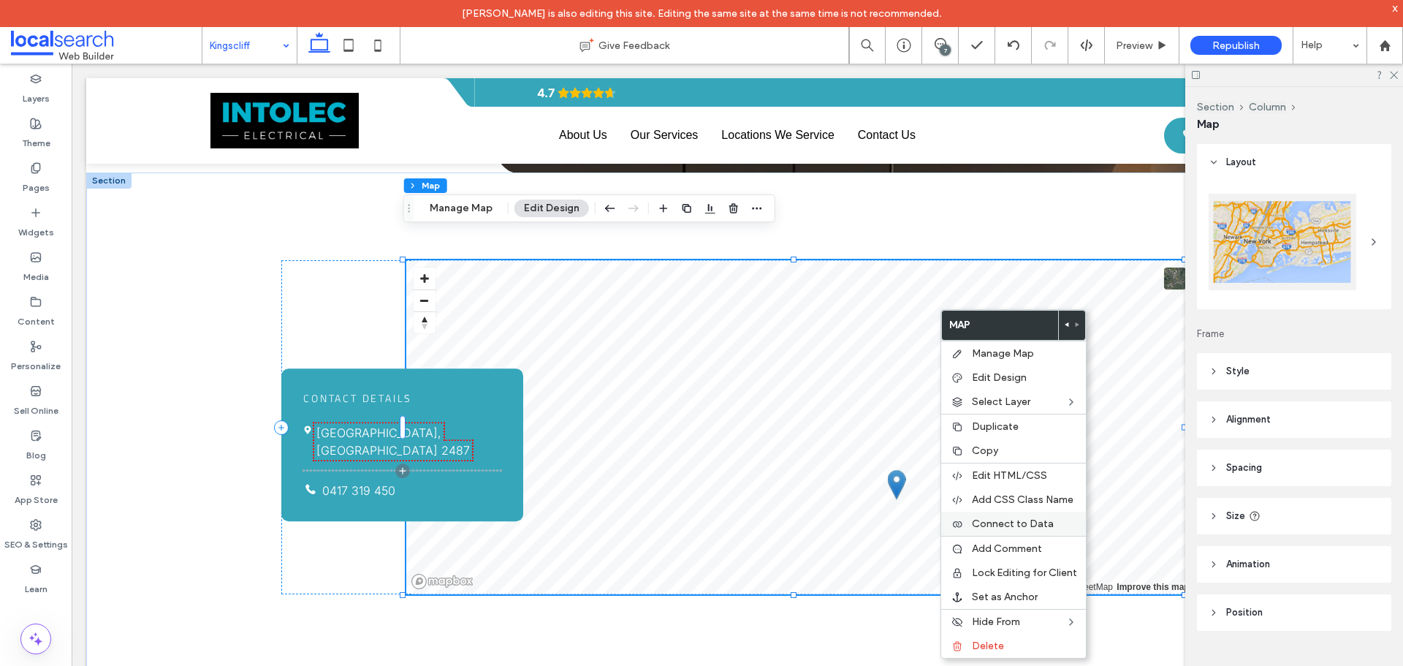
click at [998, 528] on span "Connect to Data" at bounding box center [1013, 523] width 82 height 12
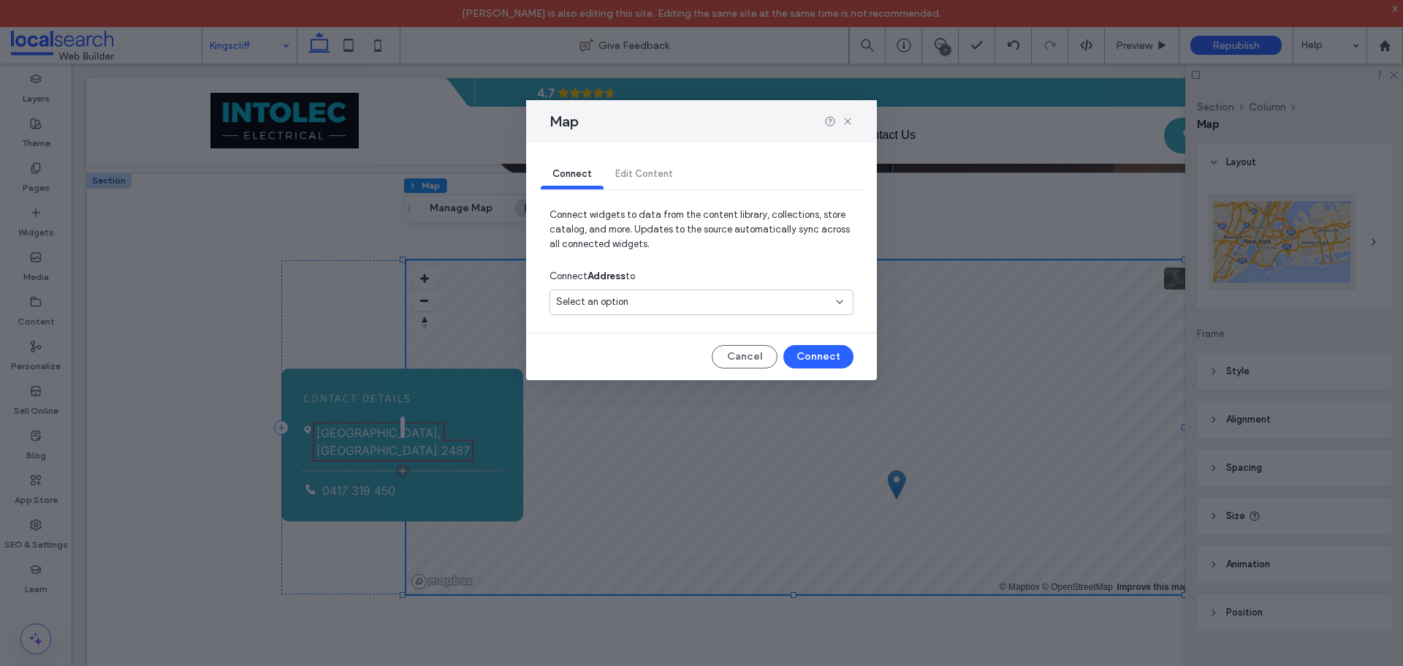
click at [724, 316] on div "Select an option" at bounding box center [702, 304] width 304 height 31
click at [720, 314] on div "Select an option" at bounding box center [702, 302] width 304 height 26
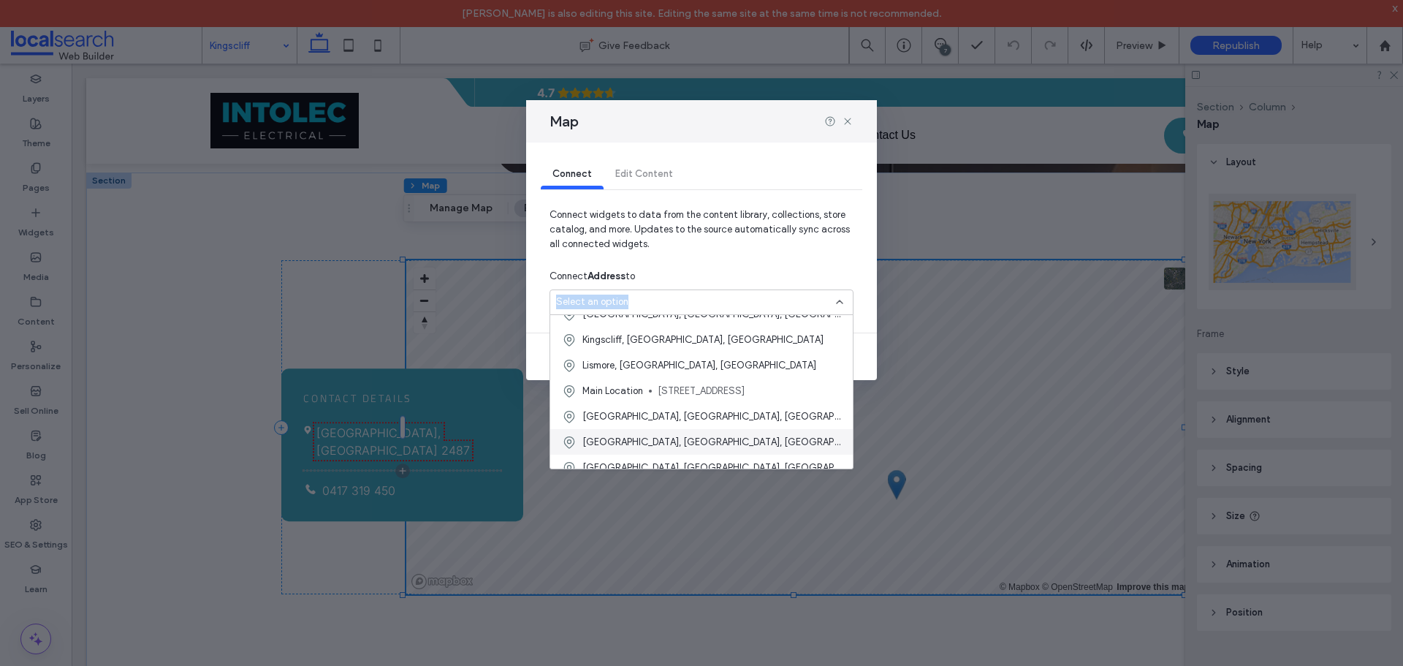
scroll to position [146, 0]
click at [689, 330] on span "Kingscliff, [GEOGRAPHIC_DATA], [GEOGRAPHIC_DATA]" at bounding box center [702, 335] width 241 height 15
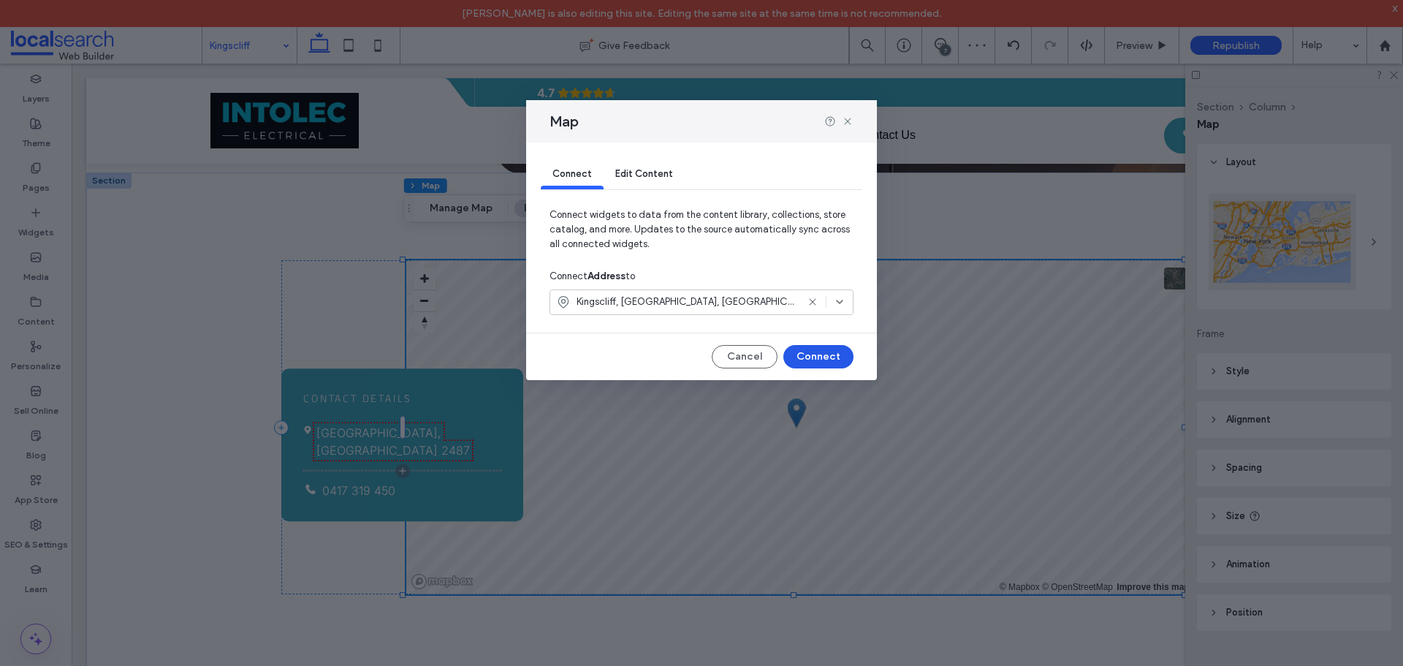
click at [808, 352] on button "Connect" at bounding box center [818, 356] width 70 height 23
